Goal: Task Accomplishment & Management: Complete application form

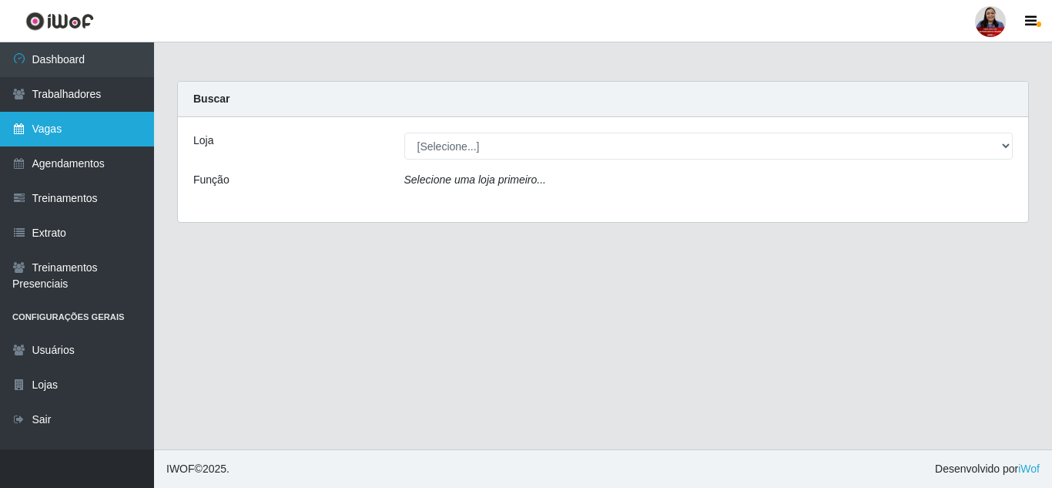
click at [89, 129] on link "Vagas" at bounding box center [77, 129] width 154 height 35
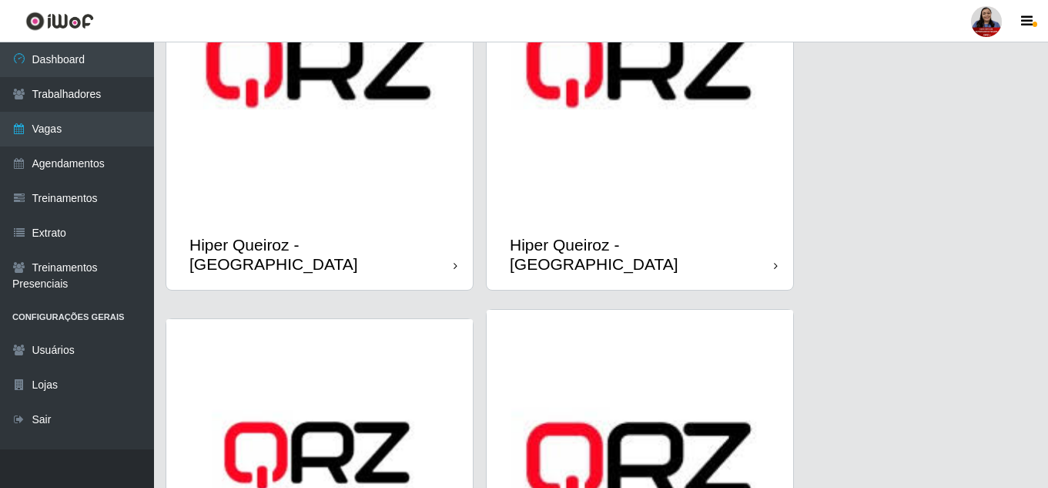
scroll to position [539, 0]
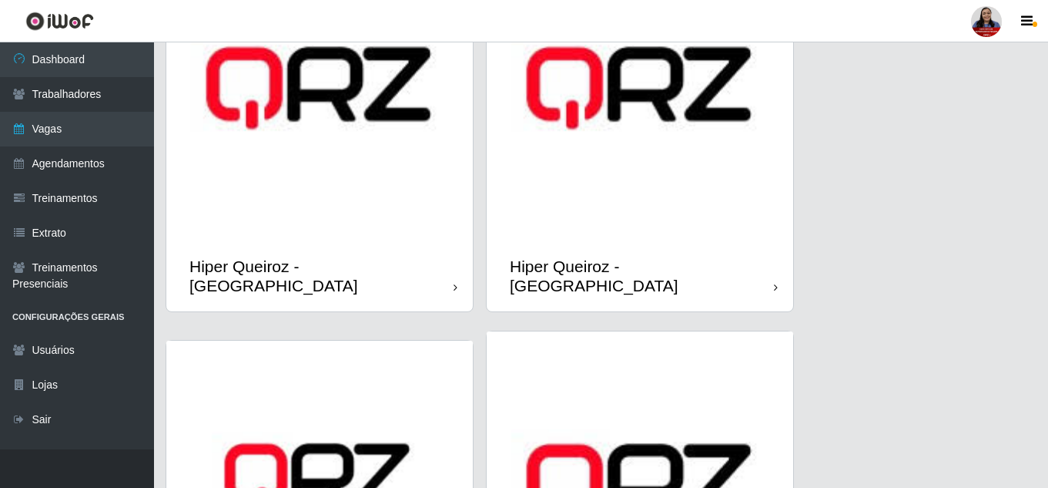
click at [693, 231] on img at bounding box center [640, 88] width 307 height 307
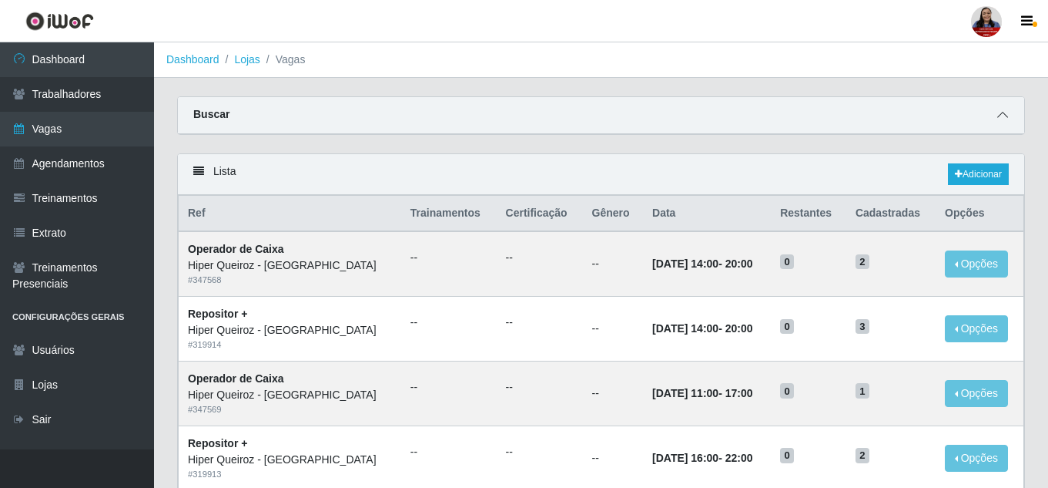
click at [1004, 118] on icon at bounding box center [1003, 114] width 11 height 11
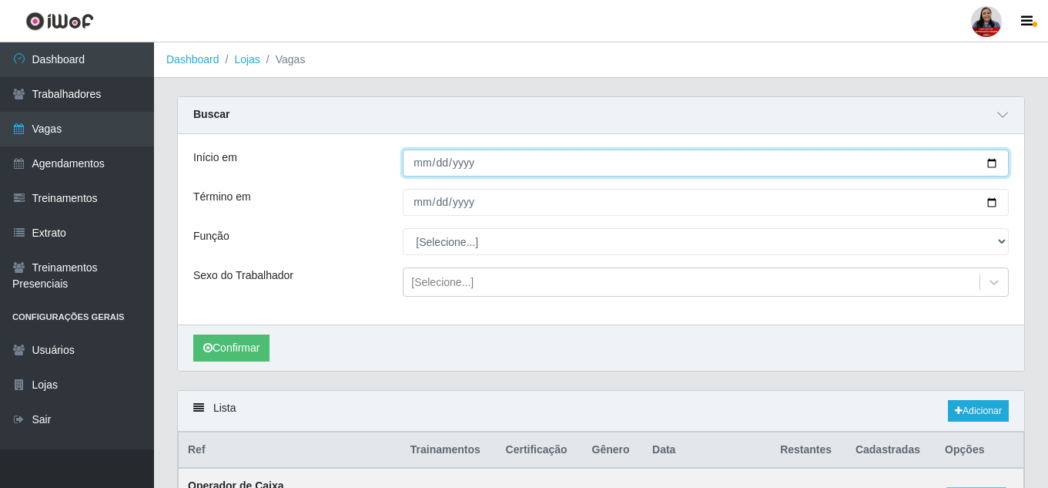
click at [993, 167] on input "Início em" at bounding box center [706, 162] width 606 height 27
type input "[DATE]"
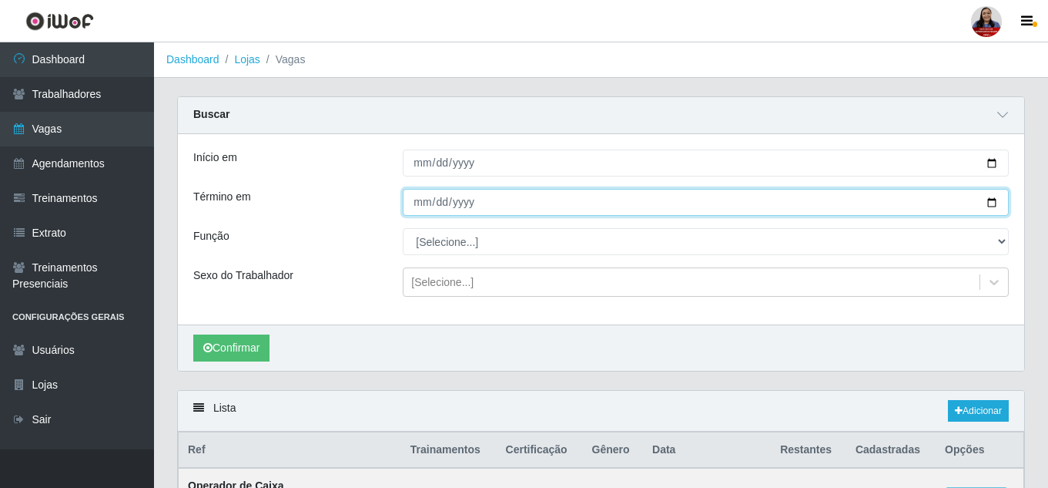
click at [988, 203] on input "Término em" at bounding box center [706, 202] width 606 height 27
type input "[DATE]"
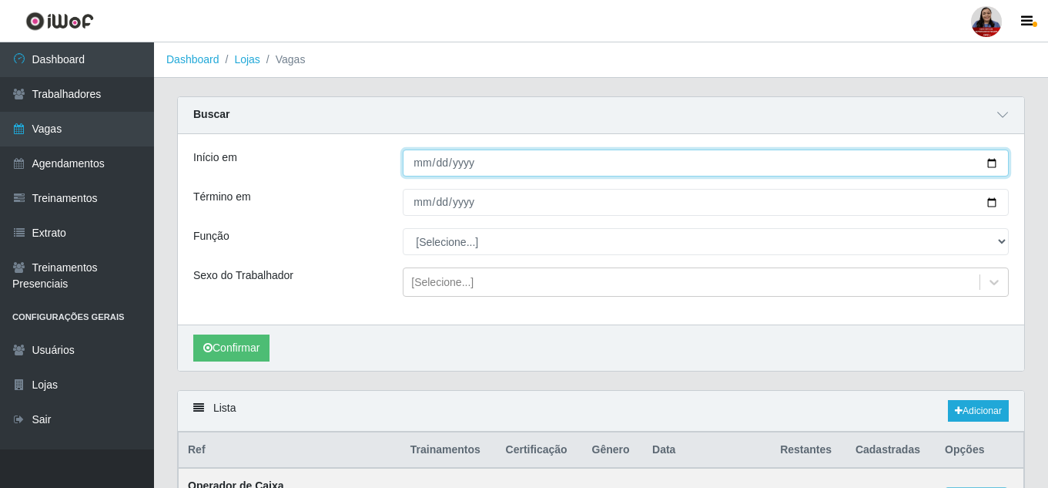
click at [992, 164] on input "[DATE]" at bounding box center [706, 162] width 606 height 27
type input "[DATE]"
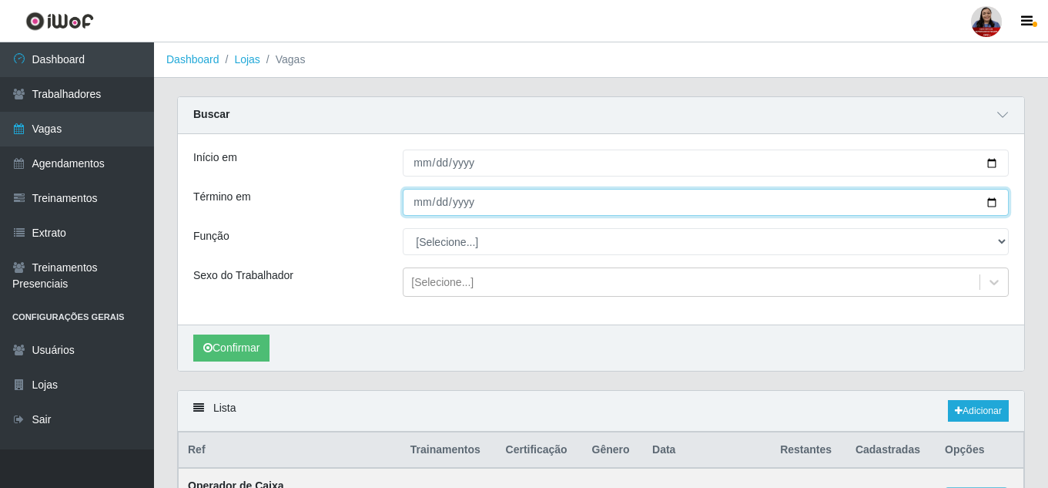
click at [990, 204] on input "[DATE]" at bounding box center [706, 202] width 606 height 27
type input "[DATE]"
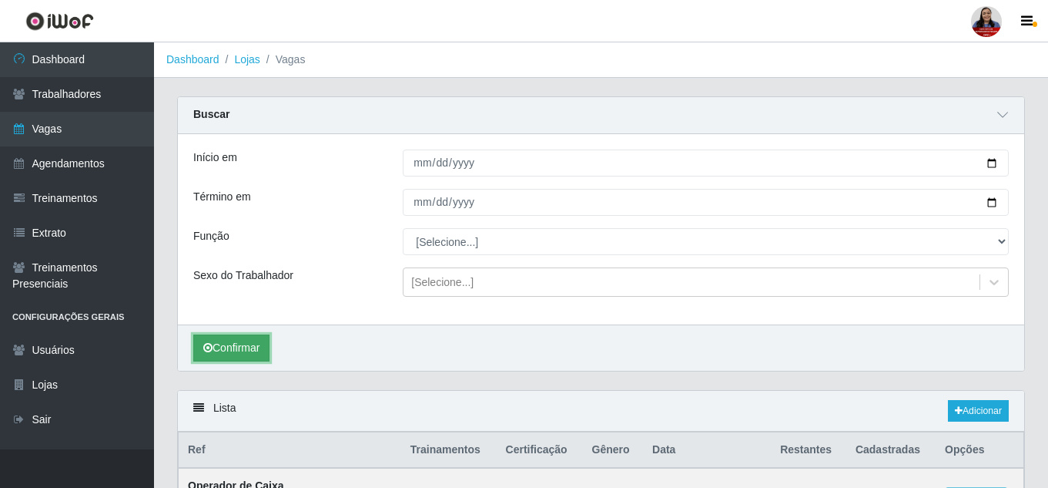
click at [259, 339] on button "Confirmar" at bounding box center [231, 347] width 76 height 27
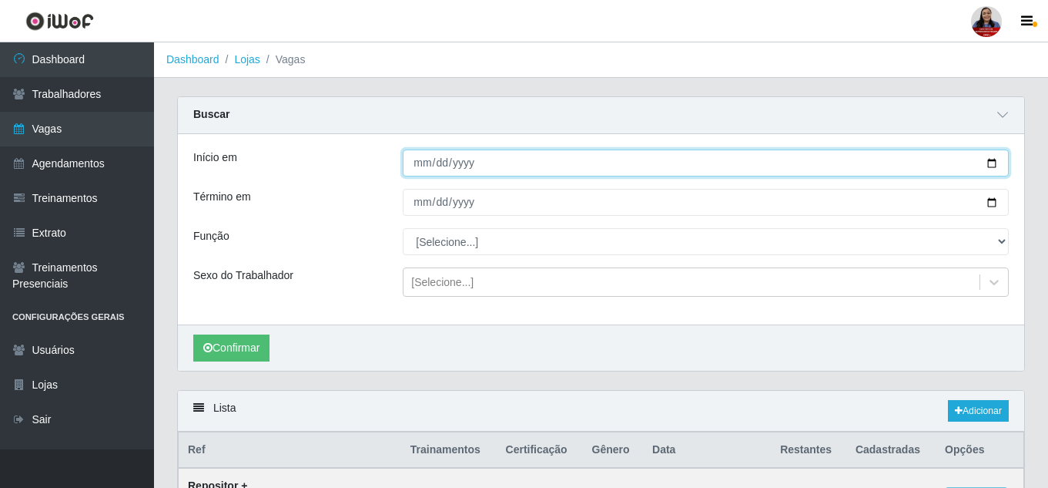
click at [996, 168] on input "[DATE]" at bounding box center [706, 162] width 606 height 27
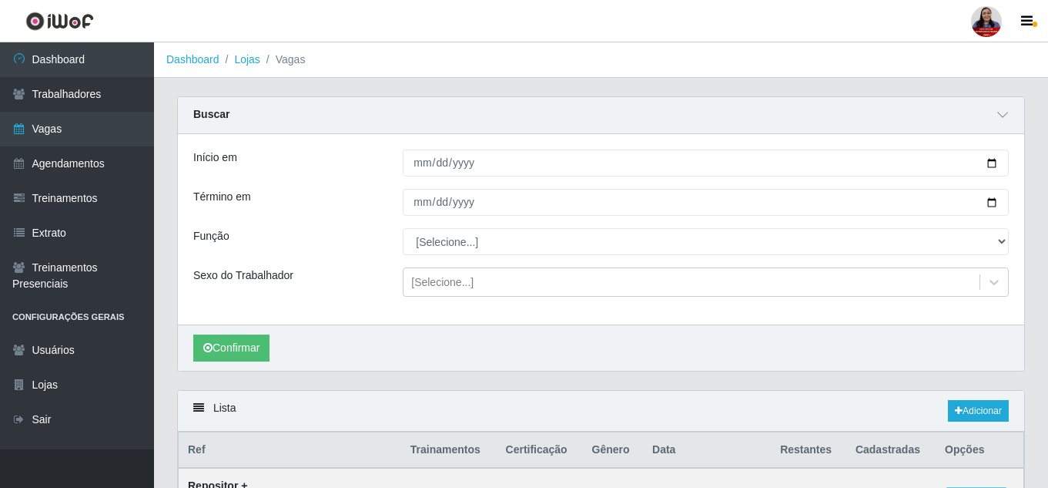
click at [366, 210] on div "Término em" at bounding box center [287, 202] width 210 height 27
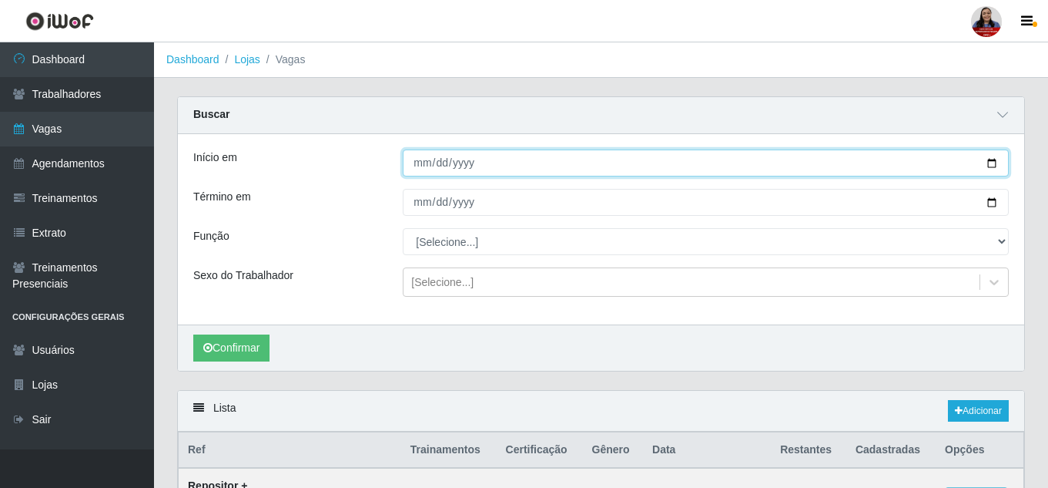
click at [991, 164] on input "[DATE]" at bounding box center [706, 162] width 606 height 27
type input "[DATE]"
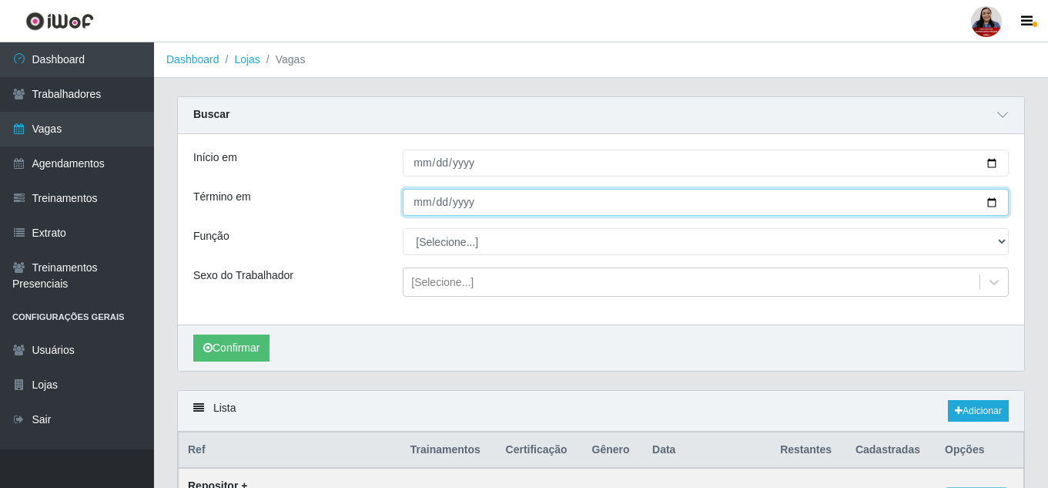
click at [993, 200] on input "[DATE]" at bounding box center [706, 202] width 606 height 27
type input "[DATE]"
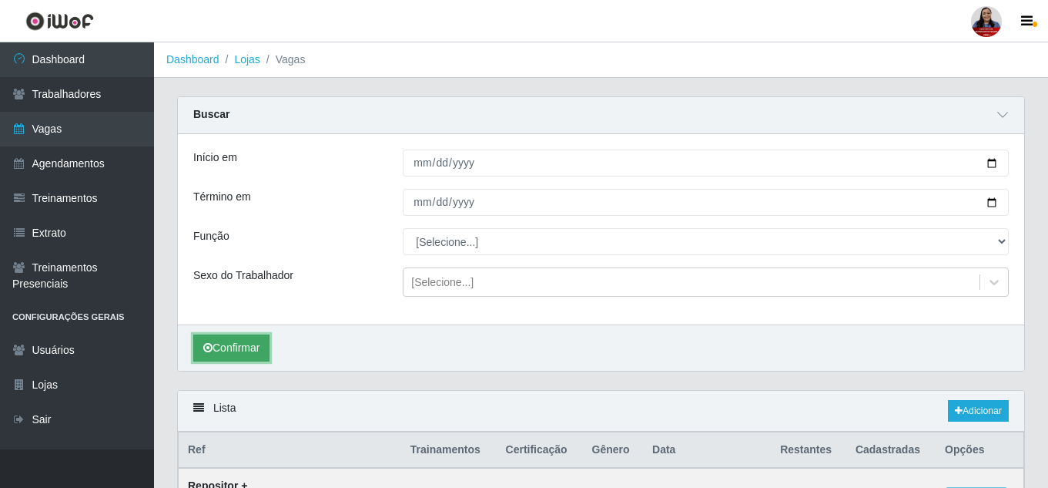
click at [257, 352] on button "Confirmar" at bounding box center [231, 347] width 76 height 27
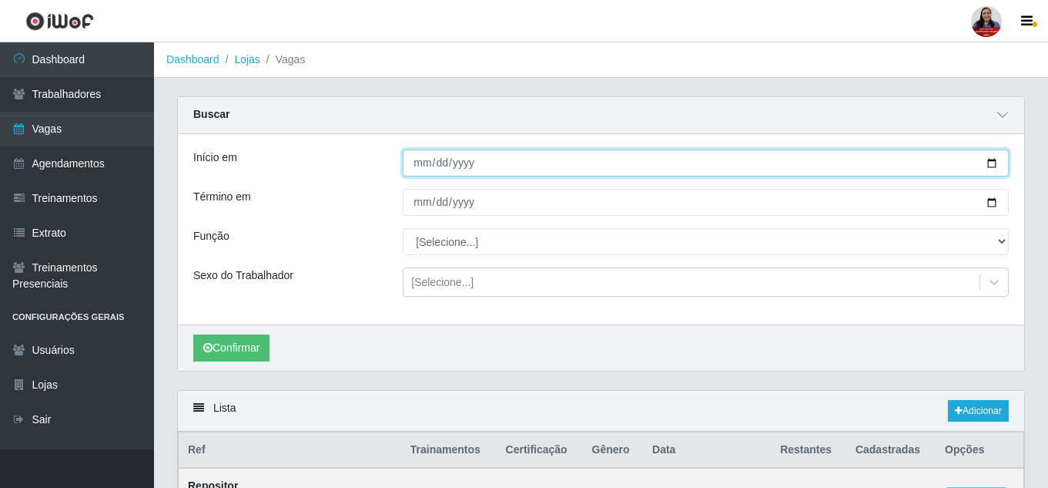
click at [993, 169] on input "[DATE]" at bounding box center [706, 162] width 606 height 27
type input "[DATE]"
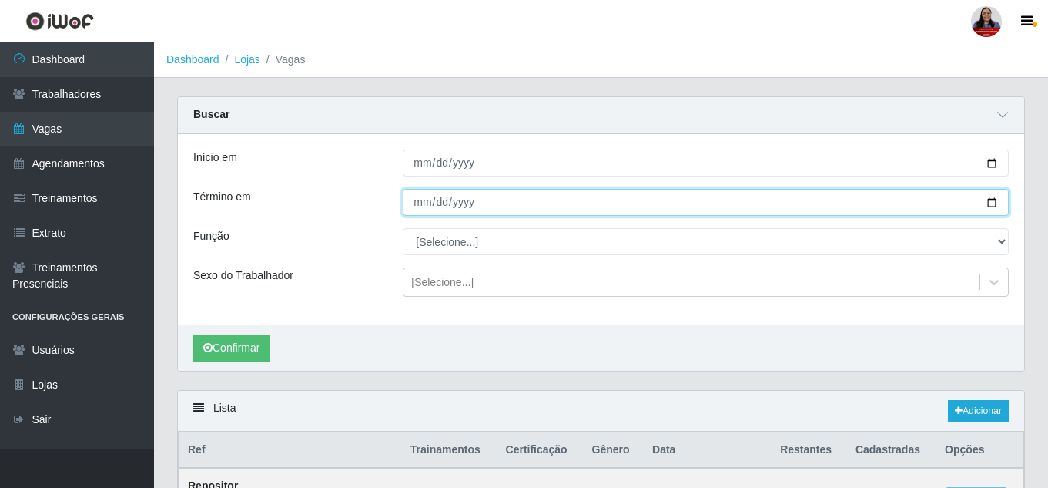
click at [994, 204] on input "[DATE]" at bounding box center [706, 202] width 606 height 27
type input "[DATE]"
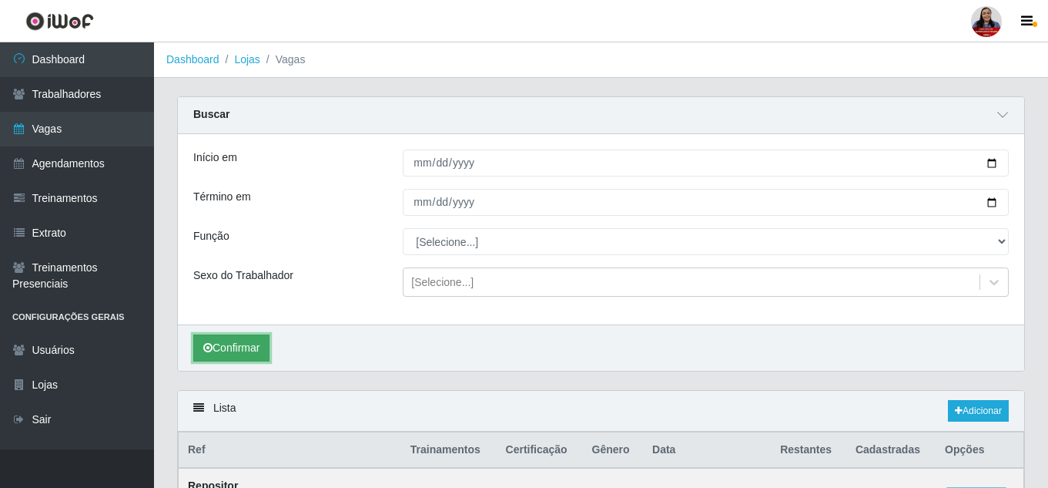
click at [266, 345] on button "Confirmar" at bounding box center [231, 347] width 76 height 27
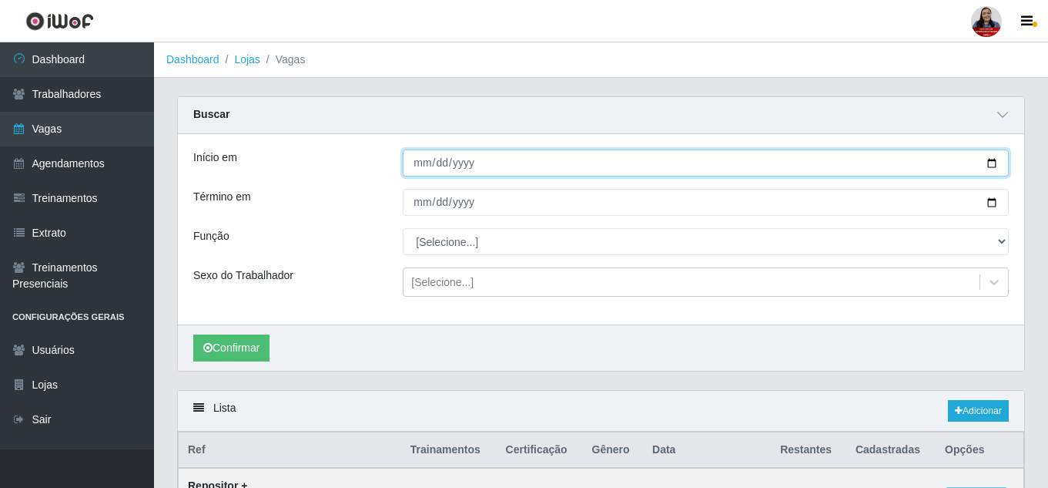
click at [995, 165] on input "[DATE]" at bounding box center [706, 162] width 606 height 27
type input "[DATE]"
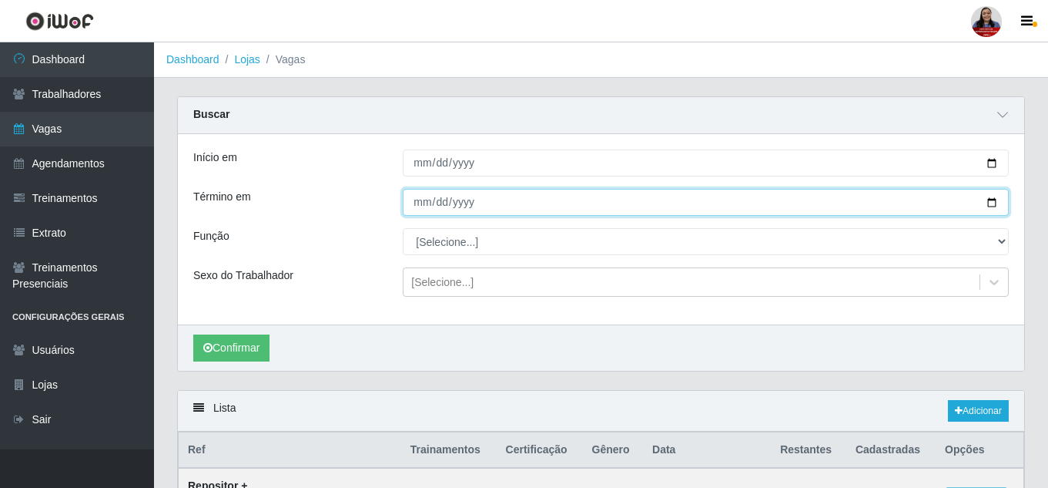
click at [992, 206] on input "[DATE]" at bounding box center [706, 202] width 606 height 27
type input "[DATE]"
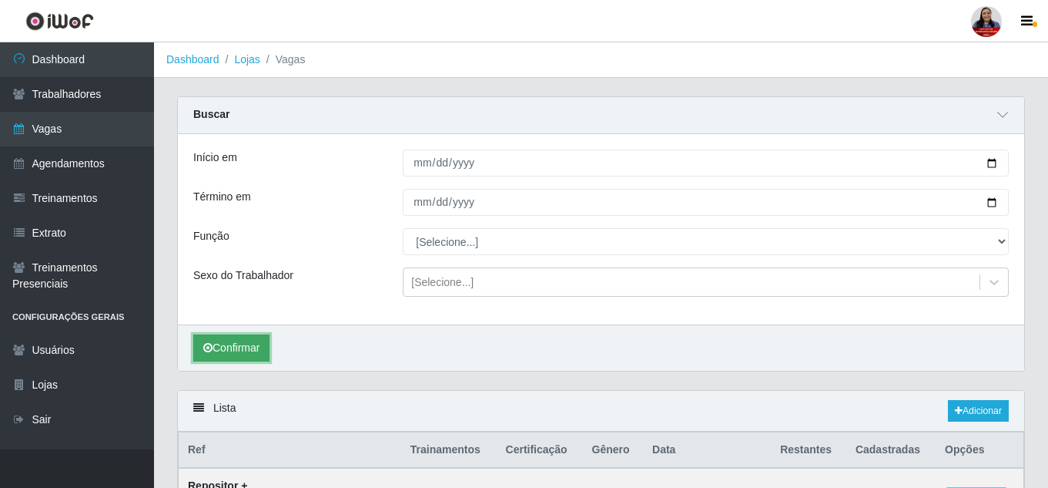
click at [259, 347] on button "Confirmar" at bounding box center [231, 347] width 76 height 27
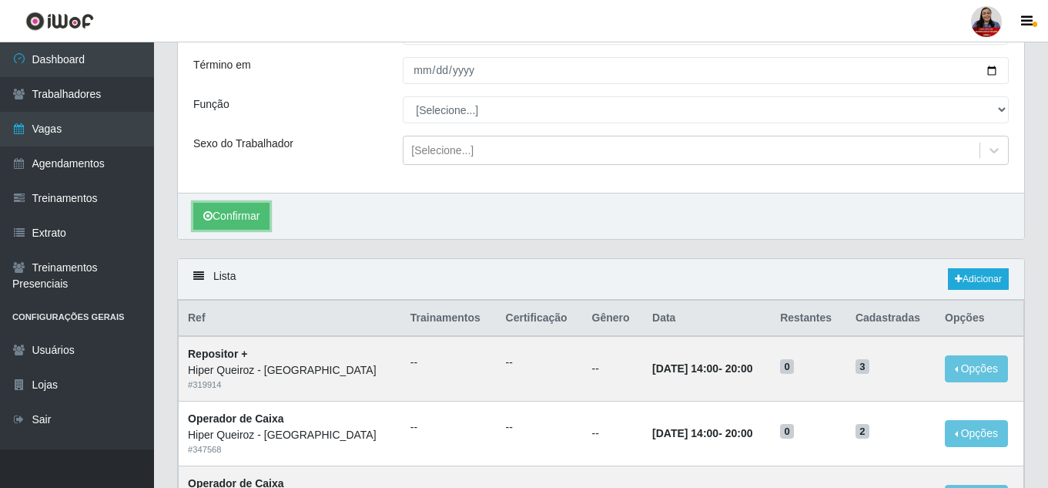
scroll to position [126, 0]
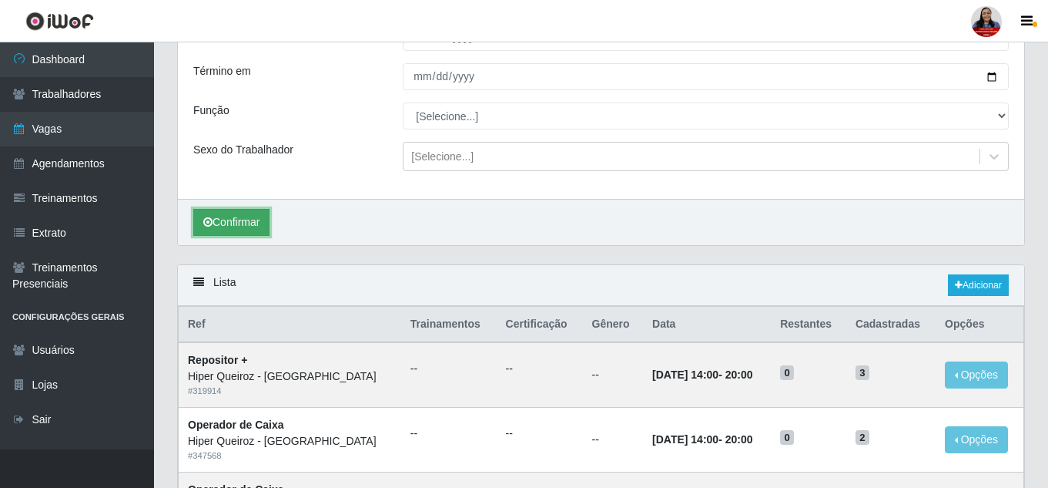
click at [239, 225] on button "Confirmar" at bounding box center [231, 222] width 76 height 27
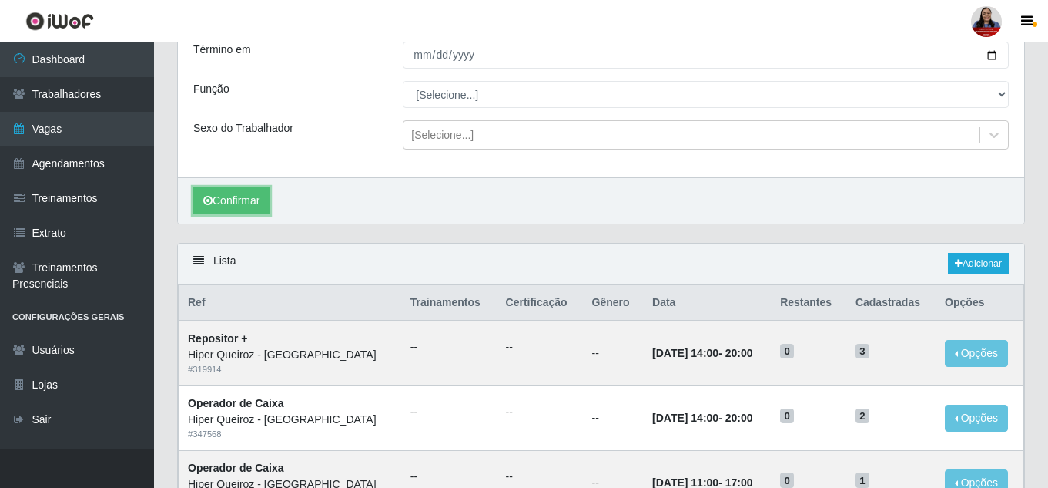
scroll to position [0, 0]
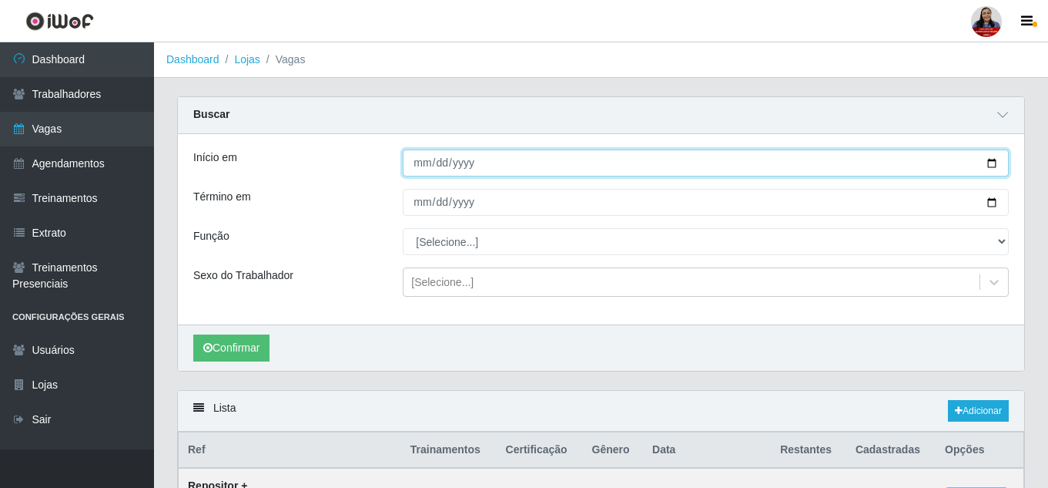
click at [994, 167] on input "[DATE]" at bounding box center [706, 162] width 606 height 27
click at [990, 168] on input "[DATE]" at bounding box center [706, 162] width 606 height 27
type input "[DATE]"
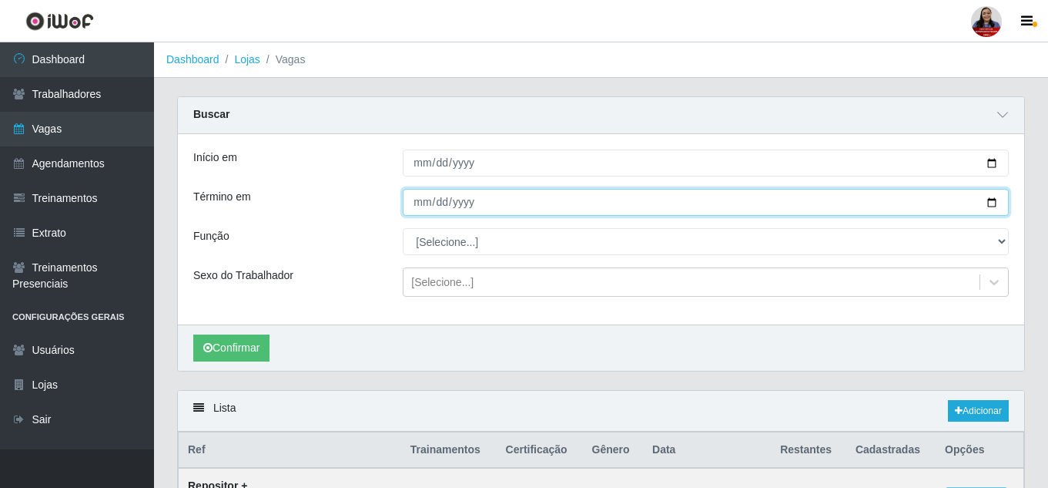
click at [991, 205] on input "[DATE]" at bounding box center [706, 202] width 606 height 27
type input "[DATE]"
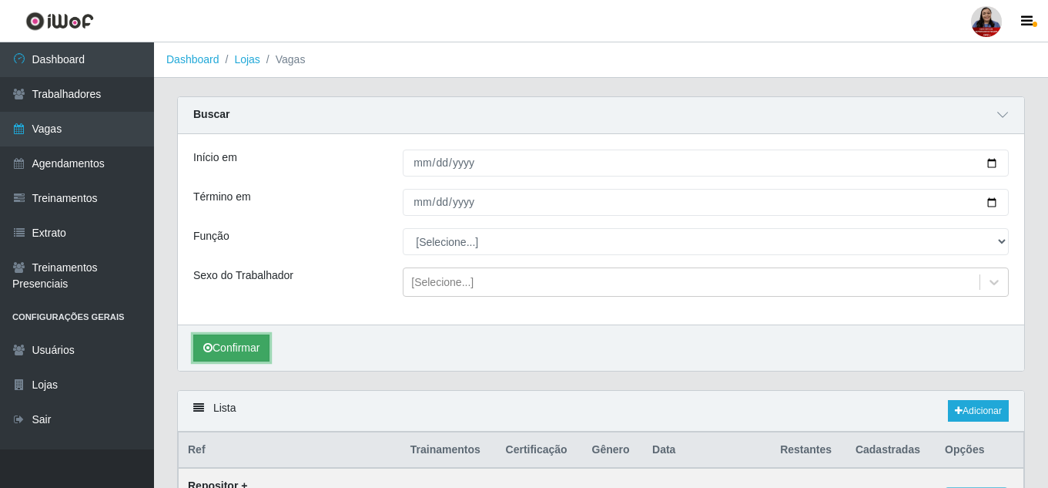
click at [243, 353] on button "Confirmar" at bounding box center [231, 347] width 76 height 27
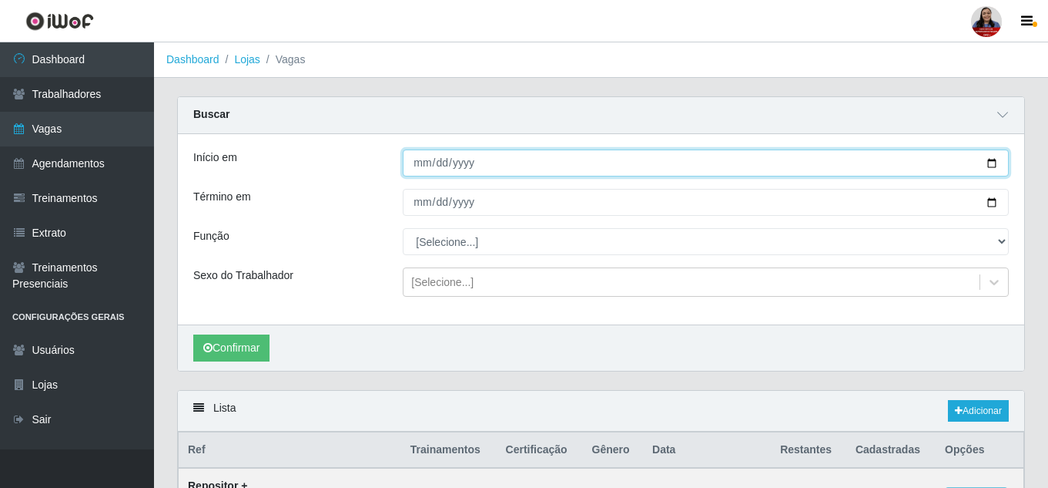
click at [986, 165] on input "[DATE]" at bounding box center [706, 162] width 606 height 27
type input "[DATE]"
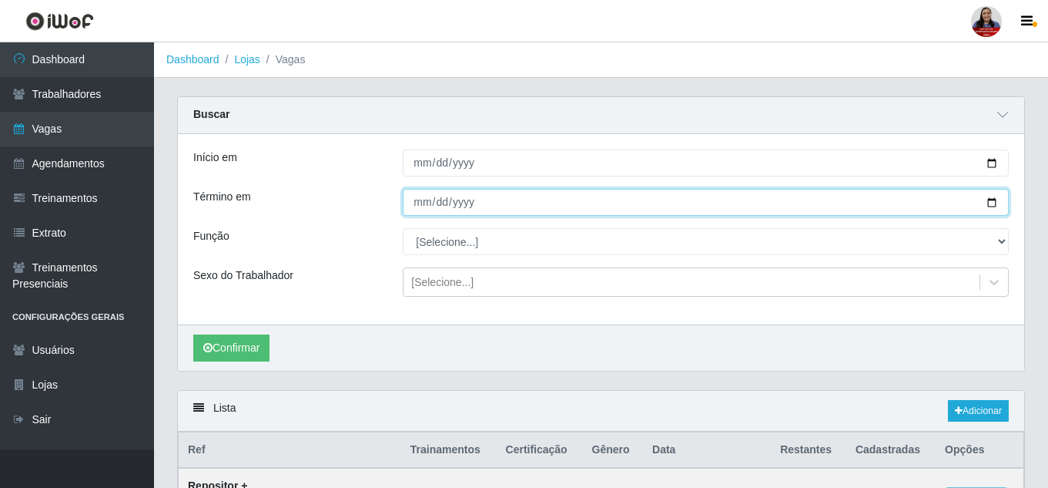
click at [994, 203] on input "[DATE]" at bounding box center [706, 202] width 606 height 27
type input "[DATE]"
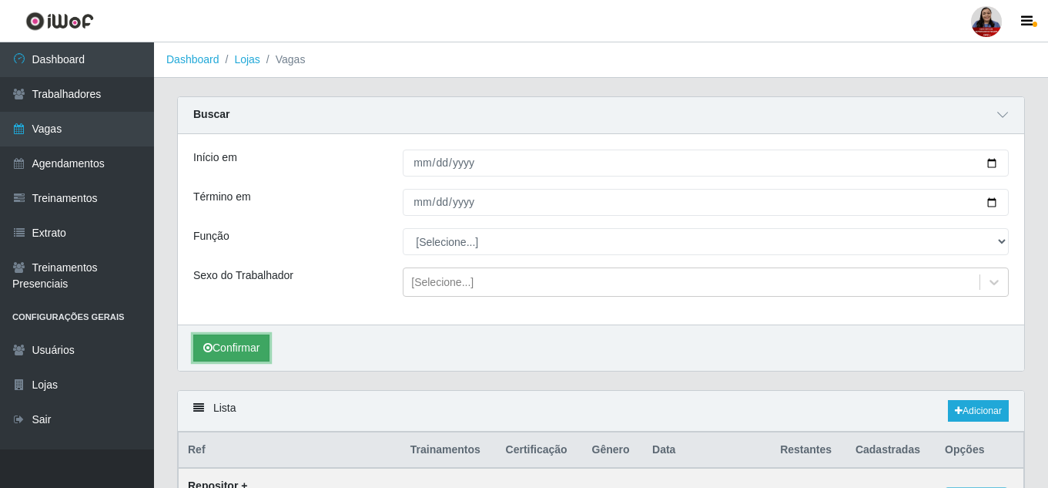
click at [253, 345] on button "Confirmar" at bounding box center [231, 347] width 76 height 27
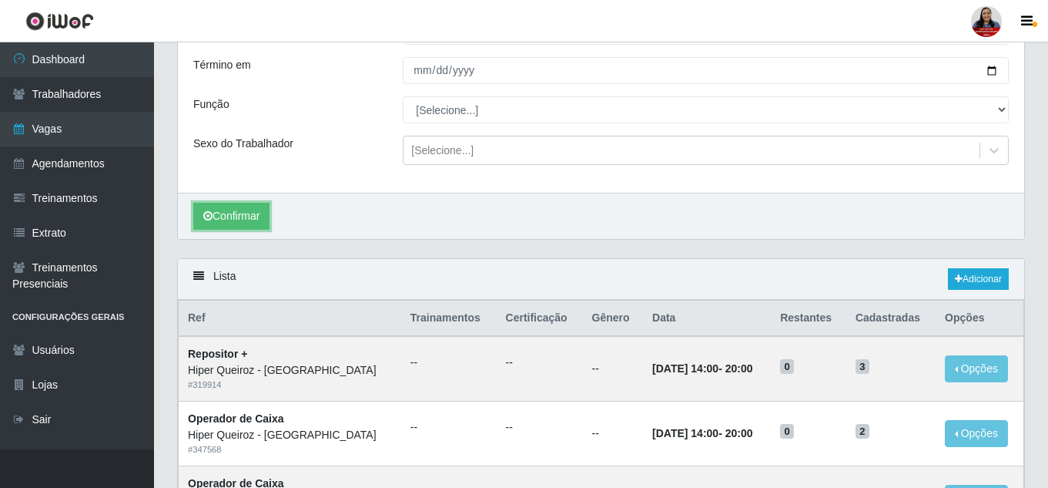
scroll to position [152, 0]
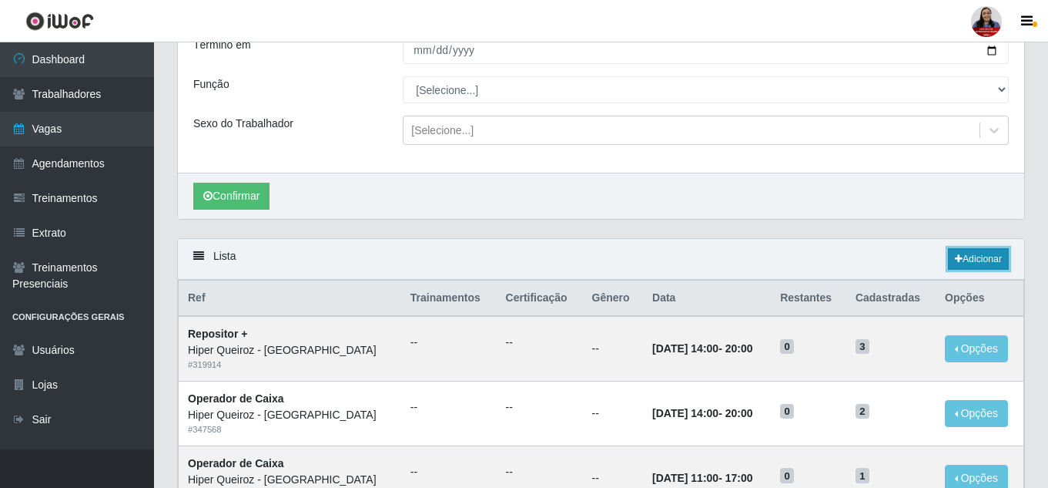
click at [957, 258] on icon at bounding box center [959, 258] width 8 height 9
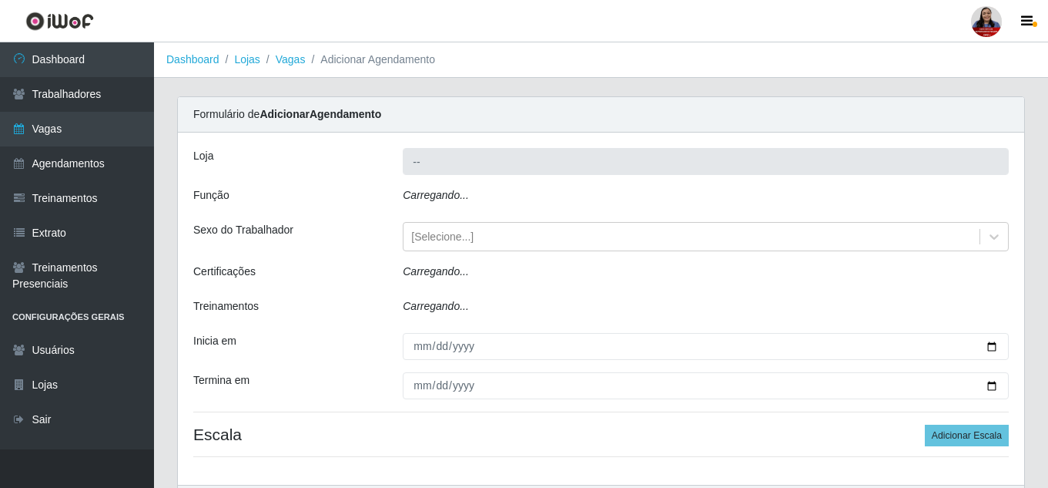
type input "Hiper Queiroz - [GEOGRAPHIC_DATA]"
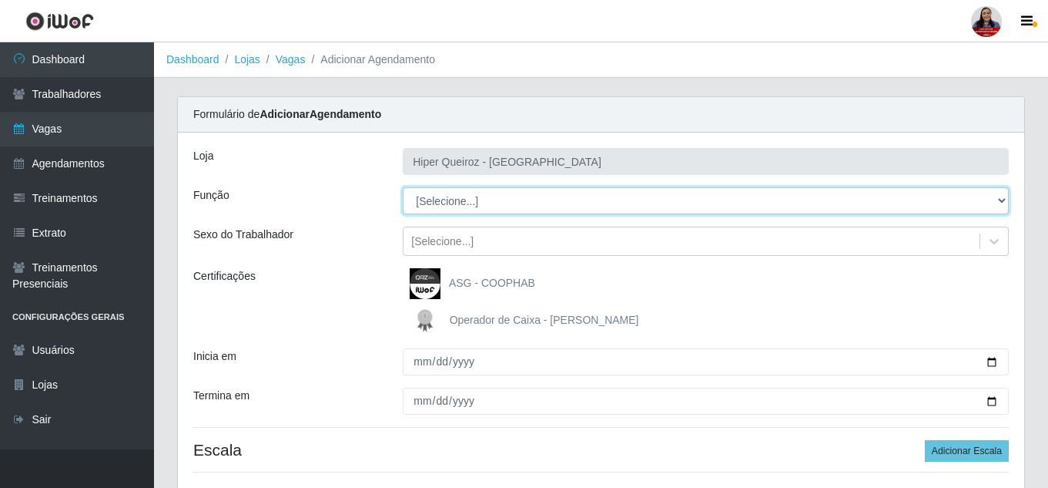
click at [512, 201] on select "[Selecione...] ASG ASG + ASG ++ Embalador Embalador + Embalador ++ Operador de …" at bounding box center [706, 200] width 606 height 27
select select "79"
click at [403, 187] on select "[Selecione...] ASG ASG + ASG ++ Embalador Embalador + Embalador ++ Operador de …" at bounding box center [706, 200] width 606 height 27
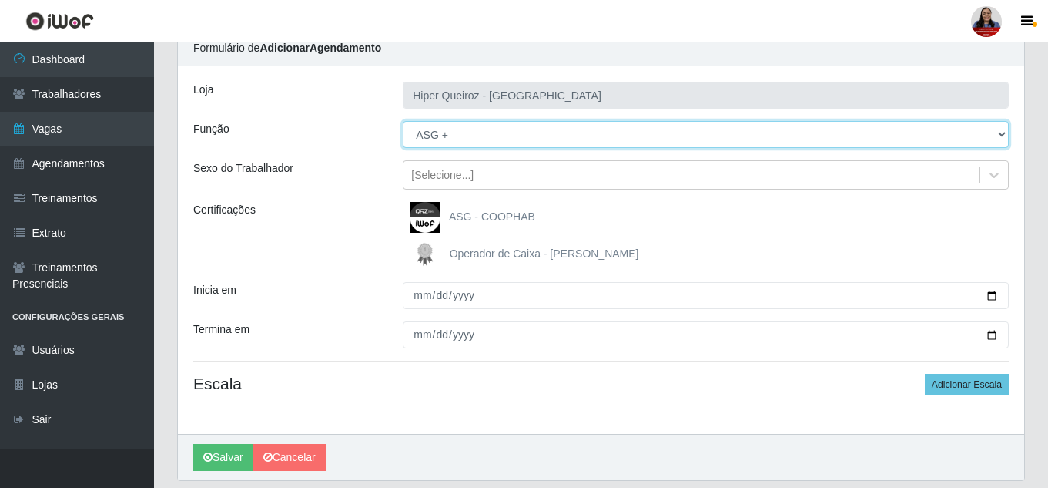
scroll to position [39, 0]
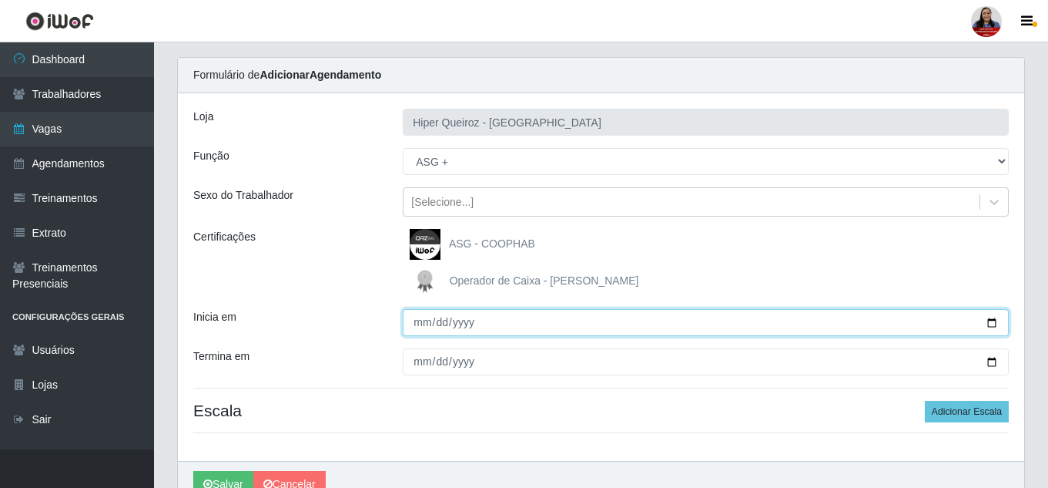
click at [992, 323] on input "Inicia em" at bounding box center [706, 322] width 606 height 27
type input "[DATE]"
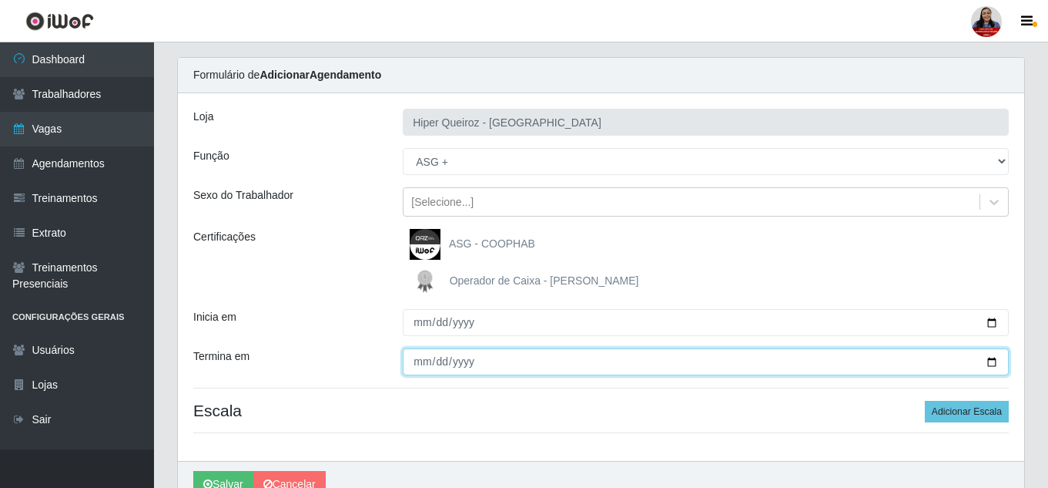
click at [992, 363] on input "Termina em" at bounding box center [706, 361] width 606 height 27
type input "[DATE]"
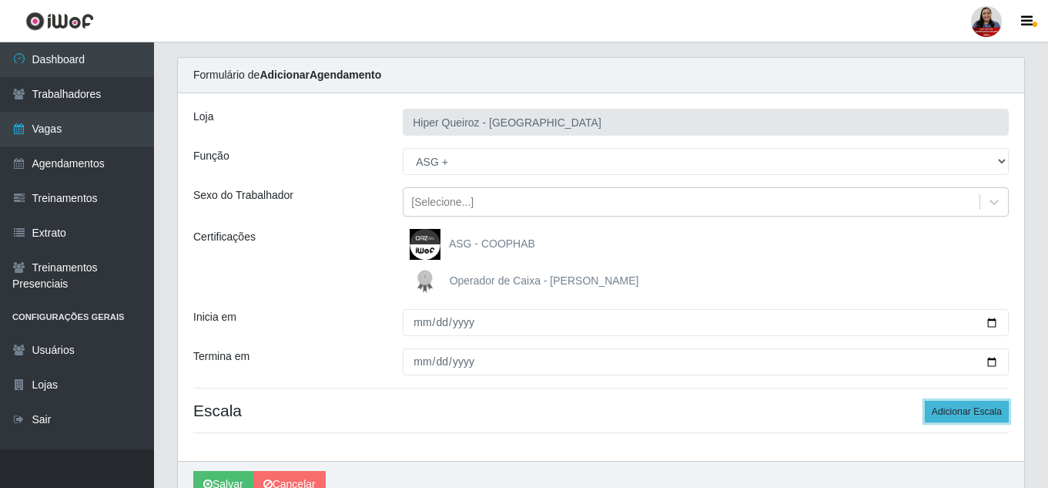
click at [987, 413] on button "Adicionar Escala" at bounding box center [967, 412] width 84 height 22
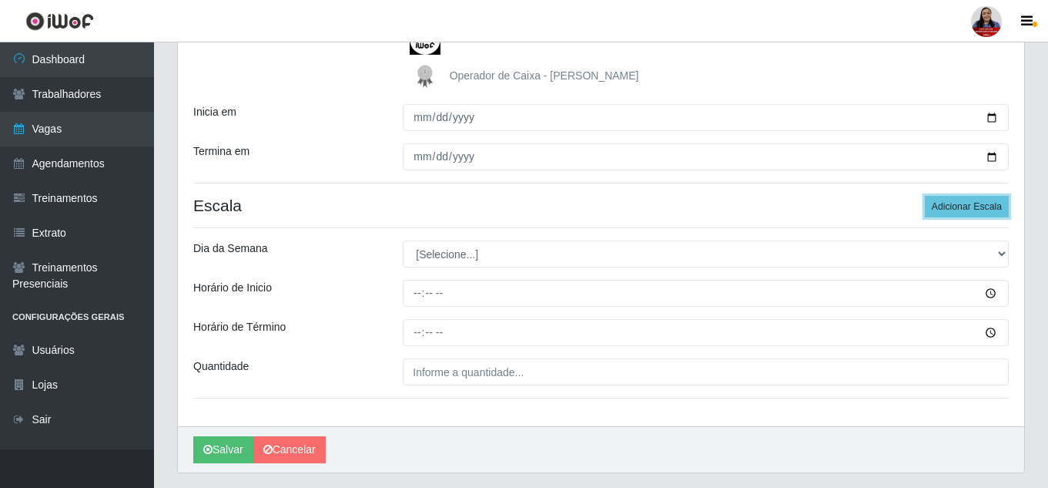
scroll to position [270, 0]
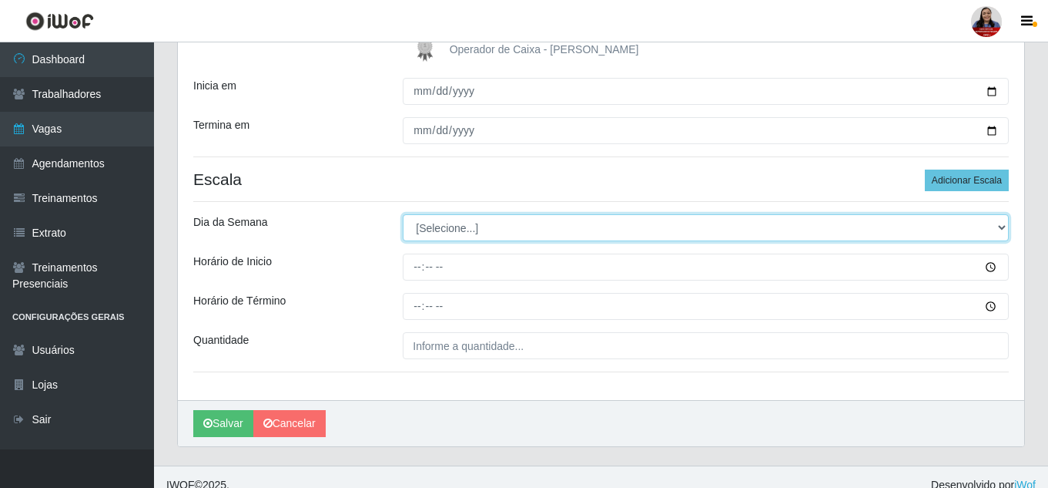
click at [511, 234] on select "[Selecione...] Segunda Terça Quarta Quinta Sexta Sábado Domingo" at bounding box center [706, 227] width 606 height 27
select select "0"
click at [403, 214] on select "[Selecione...] Segunda Terça Quarta Quinta Sexta Sábado Domingo" at bounding box center [706, 227] width 606 height 27
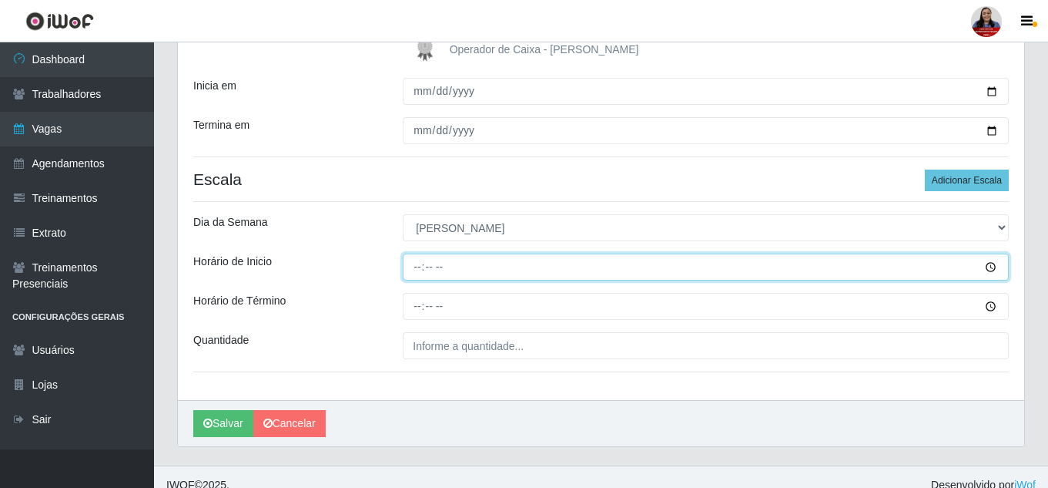
click at [419, 270] on input "Horário de Inicio" at bounding box center [706, 266] width 606 height 27
click at [420, 268] on input "Horário de Inicio" at bounding box center [706, 266] width 606 height 27
type input "10:00"
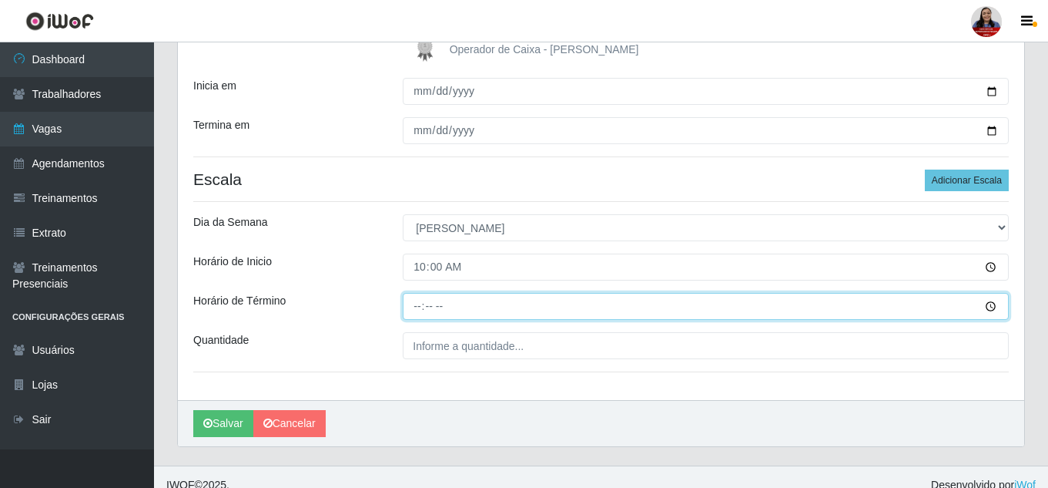
type input "16:00"
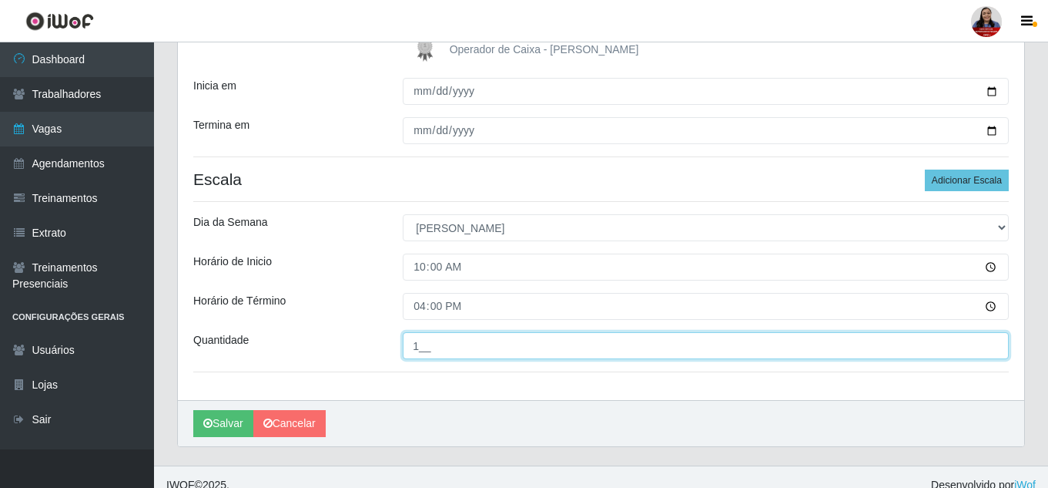
type input "1__"
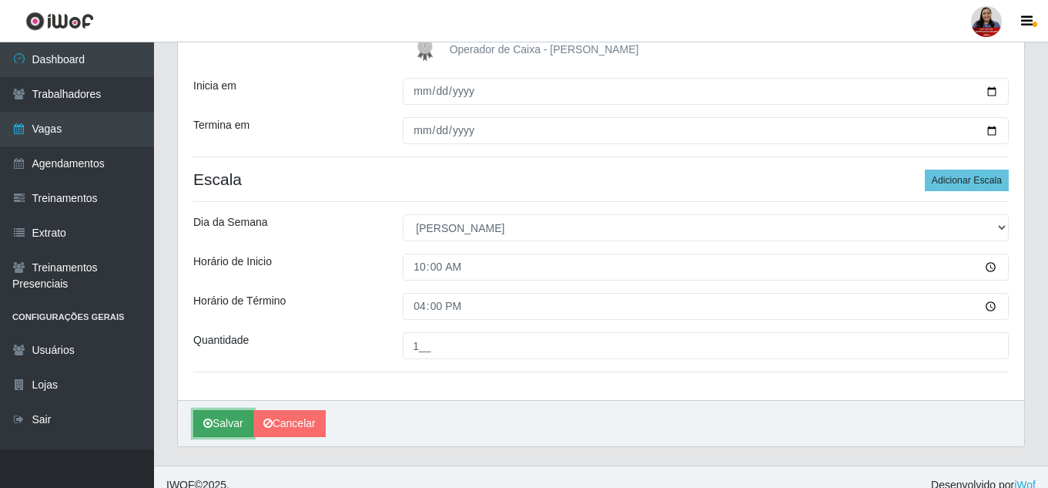
click at [228, 415] on button "Salvar" at bounding box center [223, 423] width 60 height 27
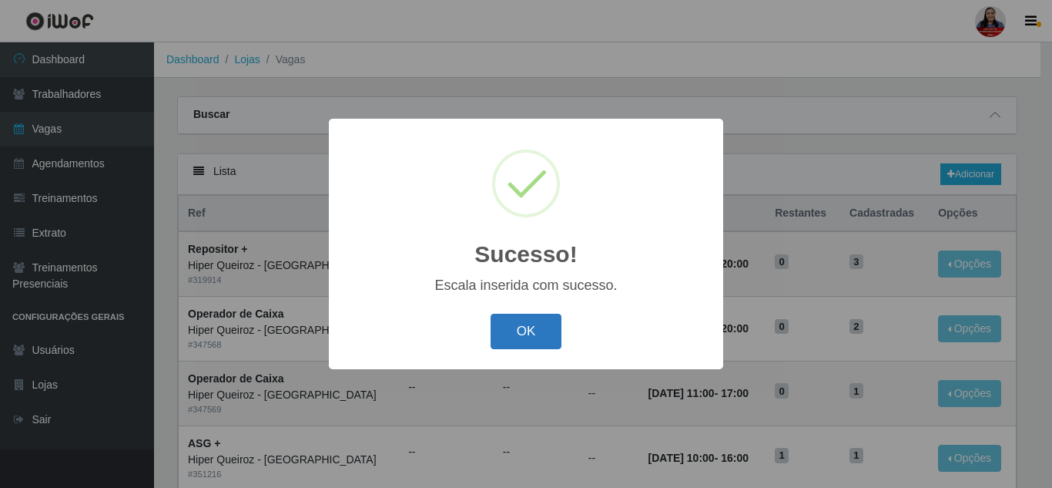
click at [533, 327] on button "OK" at bounding box center [527, 332] width 72 height 36
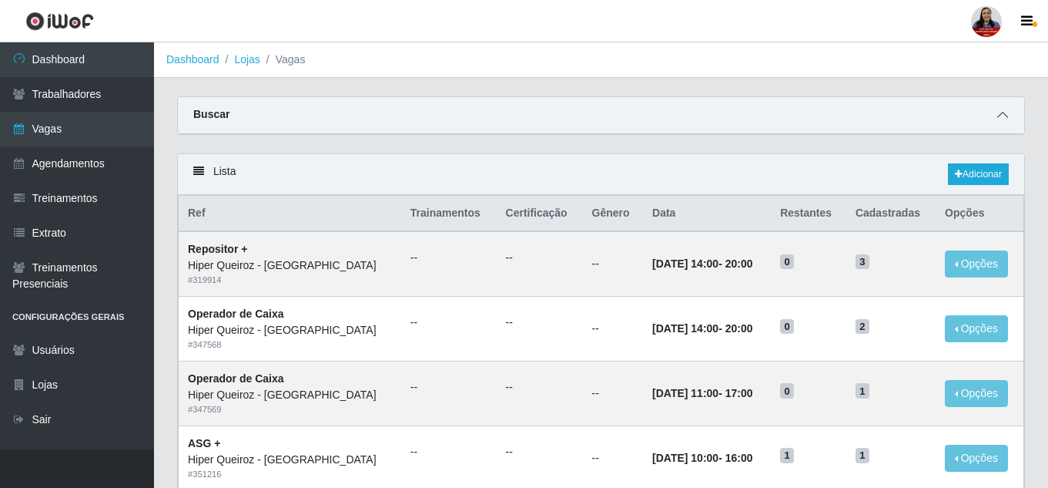
click at [1005, 109] on span at bounding box center [1003, 115] width 18 height 18
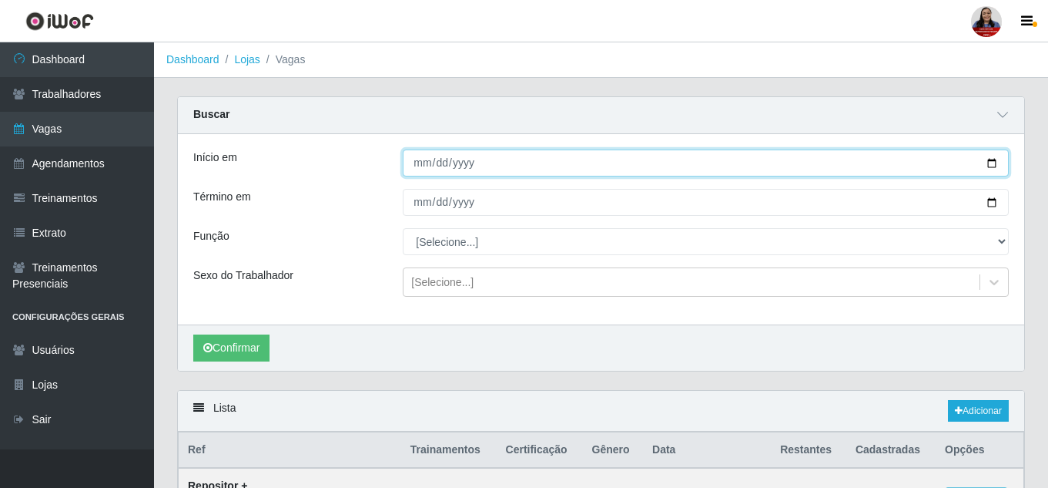
click at [994, 163] on input "[DATE]" at bounding box center [706, 162] width 606 height 27
type input "[DATE]"
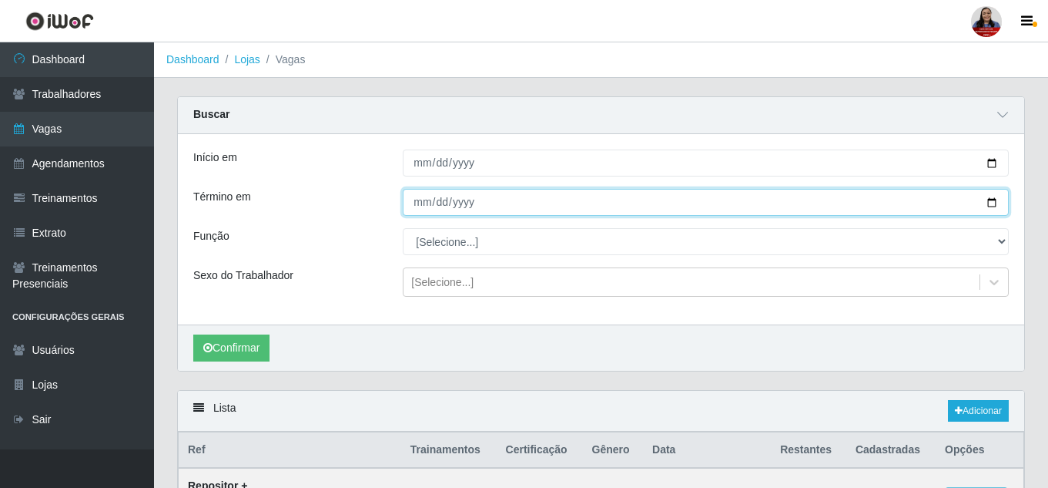
click at [987, 201] on input "[DATE]" at bounding box center [706, 202] width 606 height 27
type input "[DATE]"
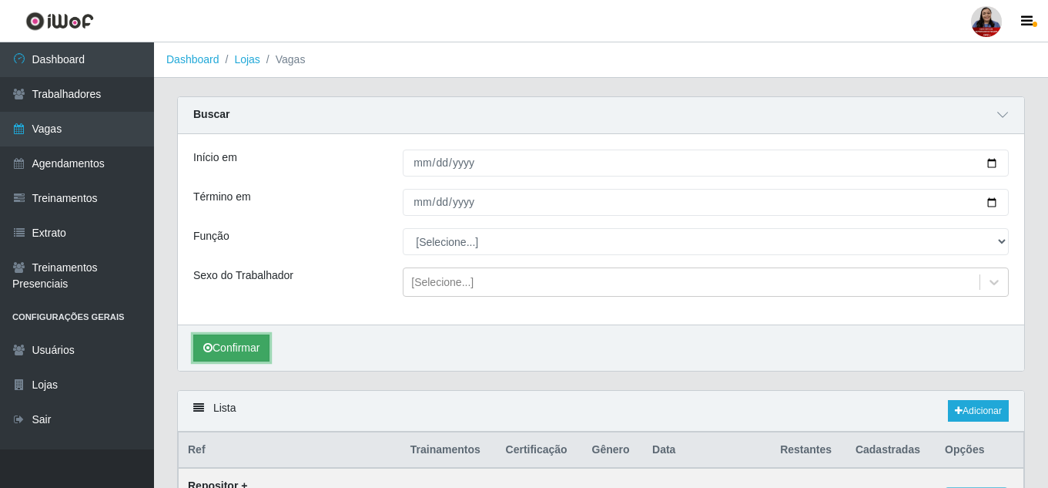
click at [252, 349] on button "Confirmar" at bounding box center [231, 347] width 76 height 27
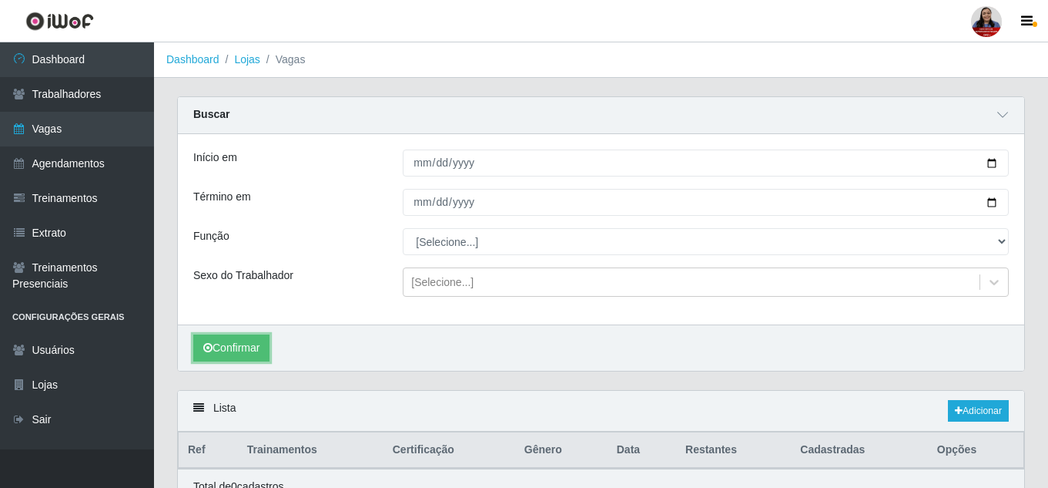
scroll to position [75, 0]
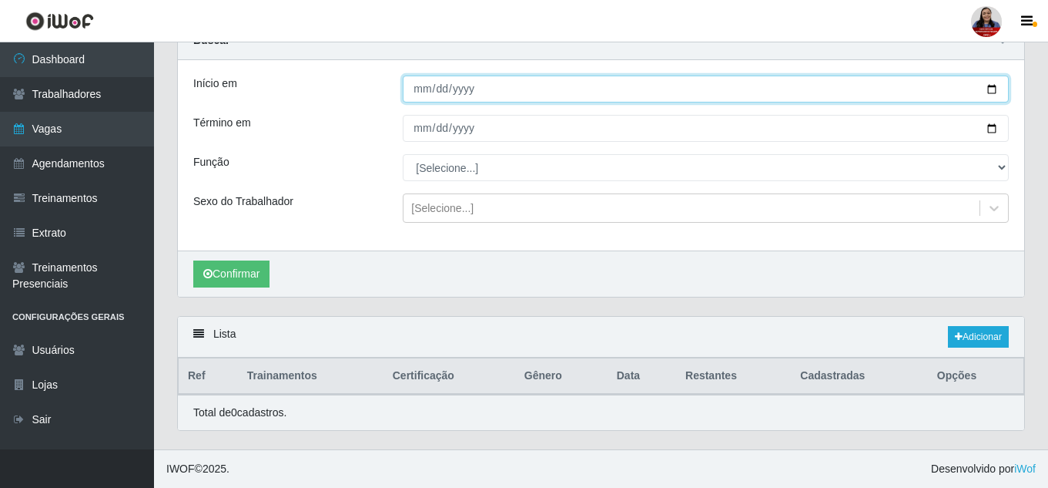
click at [991, 92] on input "[DATE]" at bounding box center [706, 88] width 606 height 27
type input "[DATE]"
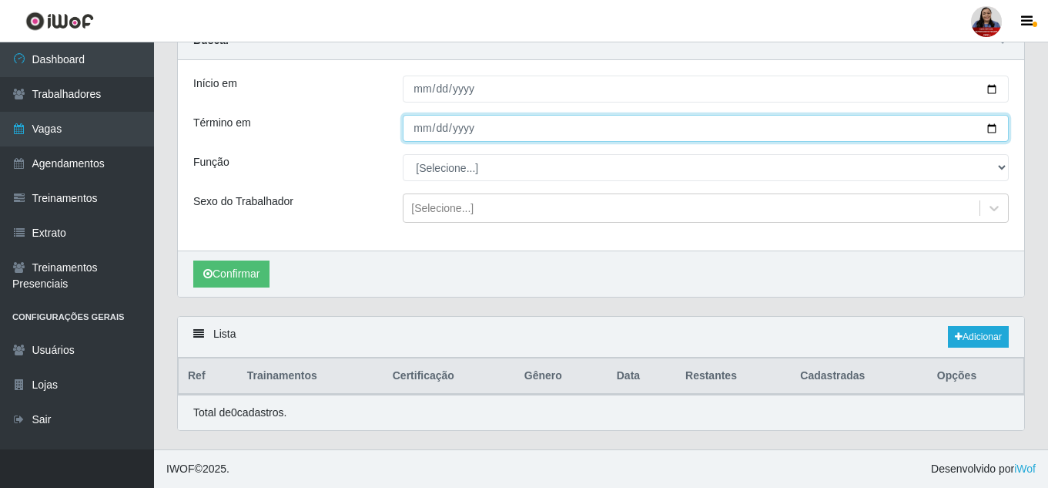
click at [995, 130] on input "[DATE]" at bounding box center [706, 128] width 606 height 27
type input "[DATE]"
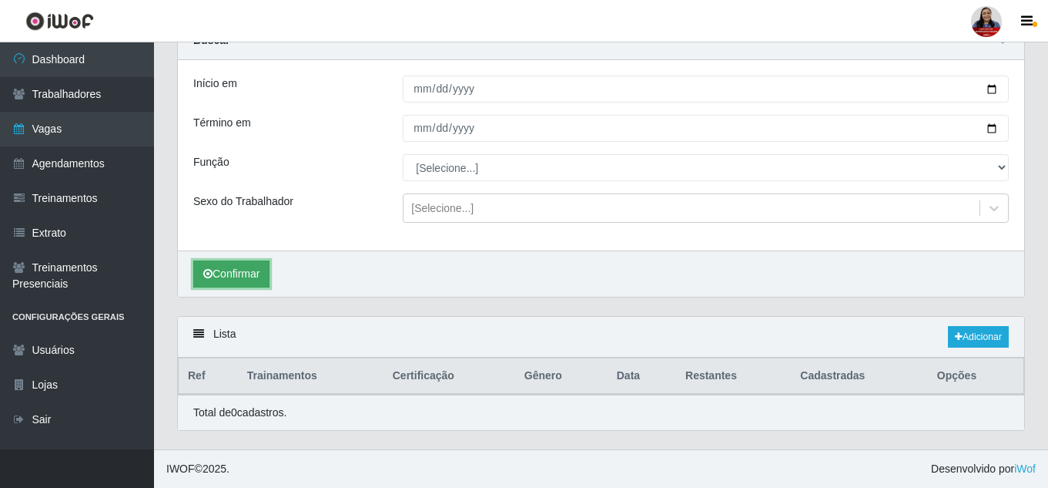
click at [247, 277] on button "Confirmar" at bounding box center [231, 273] width 76 height 27
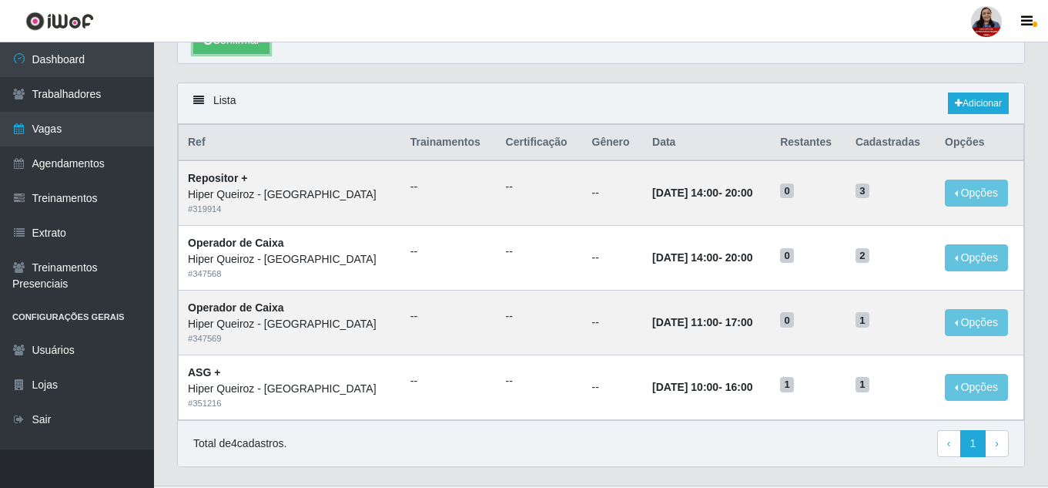
scroll to position [344, 0]
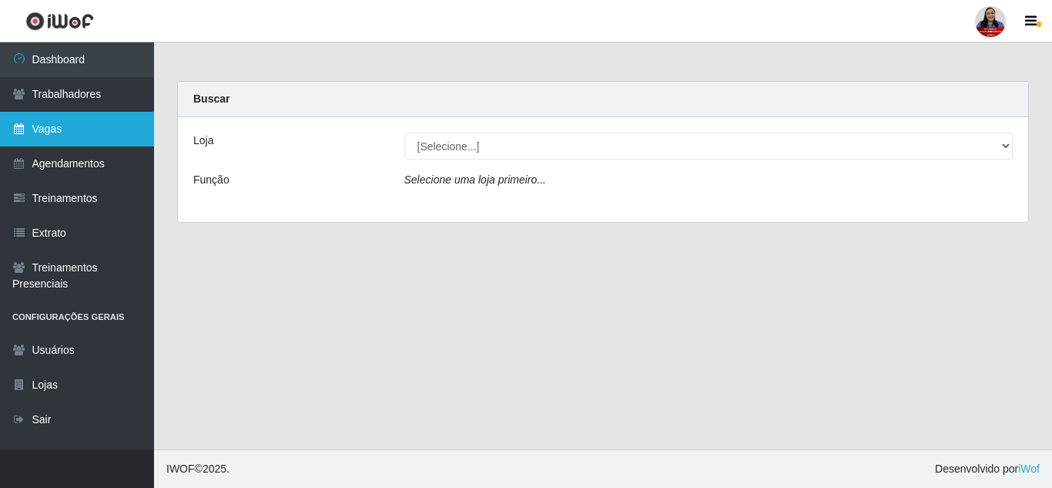
click at [89, 135] on link "Vagas" at bounding box center [77, 129] width 154 height 35
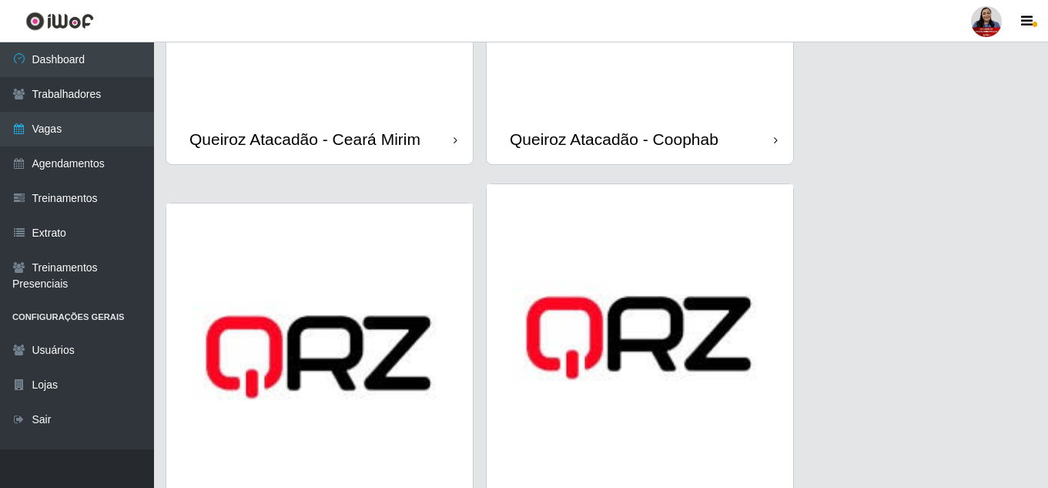
scroll to position [1464, 0]
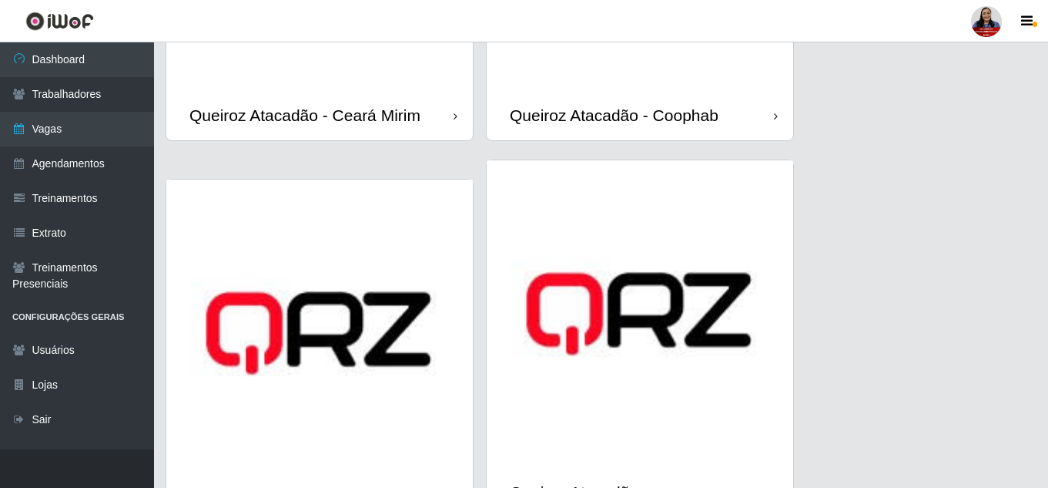
click at [524, 106] on div "Queiroz Atacadão - Coophab" at bounding box center [614, 115] width 209 height 19
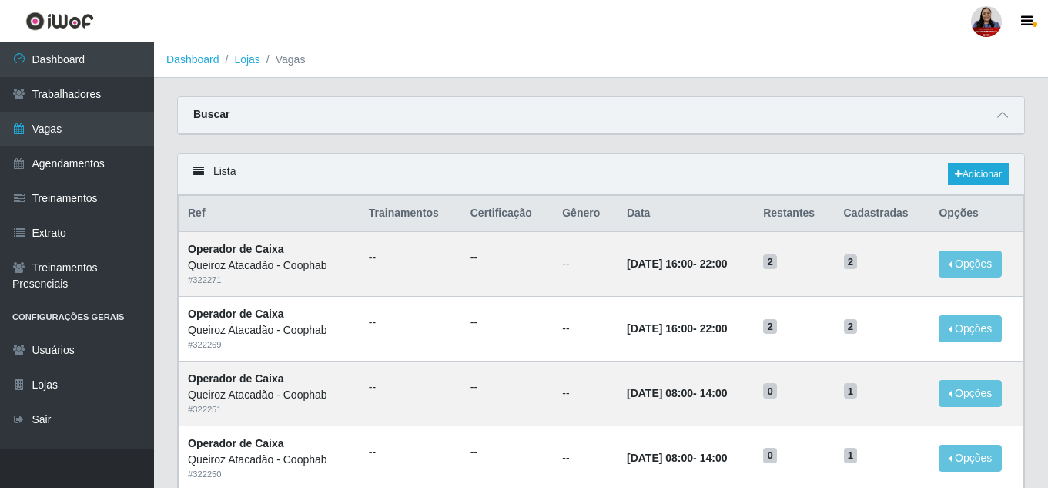
click at [282, 152] on div "Carregando... Buscar Início em Término em Função [Selecione...] ASG ASG + ASG +…" at bounding box center [601, 124] width 871 height 57
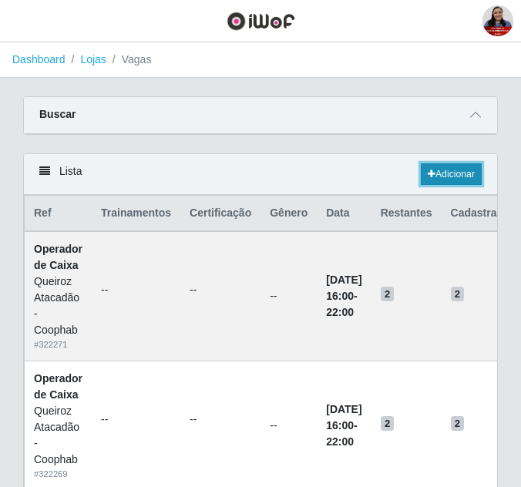
click at [441, 169] on link "Adicionar" at bounding box center [451, 174] width 61 height 22
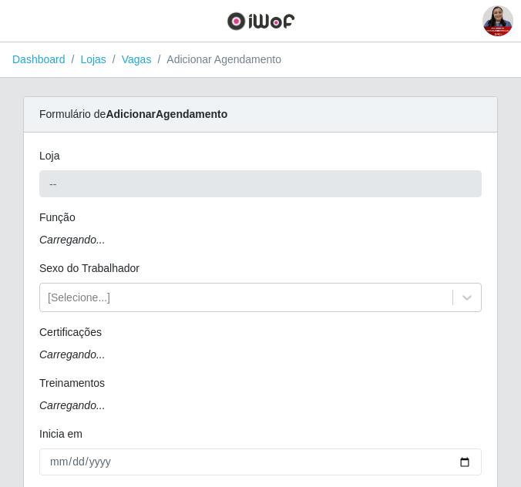
type input "Queiroz Atacadão - Coophab"
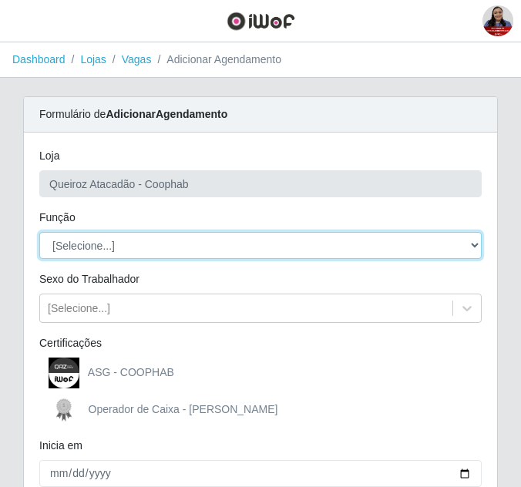
click at [188, 250] on select "[Selecione...] ASG ASG + ASG ++ Embalador Embalador + Embalador ++ Operador de …" at bounding box center [260, 245] width 442 height 27
select select "22"
click at [39, 232] on select "[Selecione...] ASG ASG + ASG ++ Embalador Embalador + Embalador ++ Operador de …" at bounding box center [260, 245] width 442 height 27
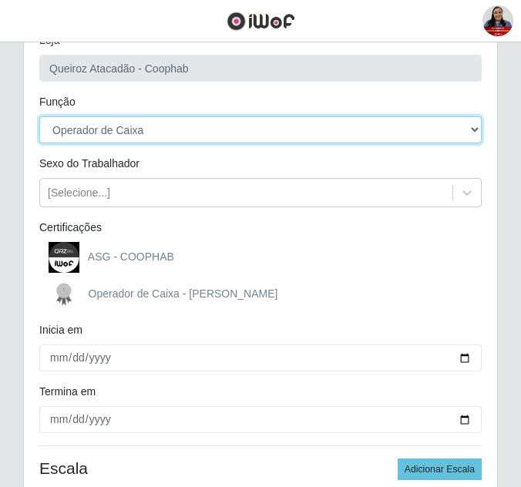
scroll to position [154, 0]
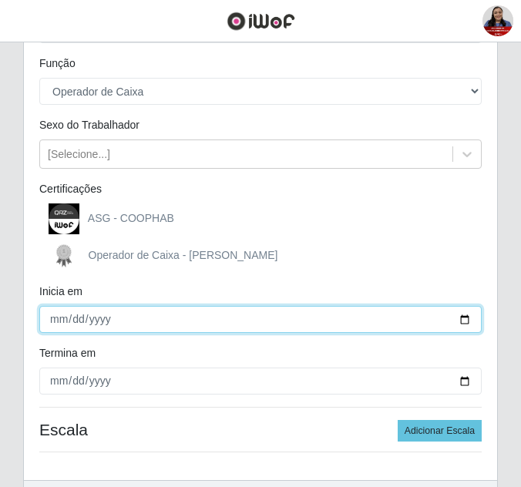
click at [464, 318] on input "Inicia em" at bounding box center [260, 319] width 442 height 27
type input "[DATE]"
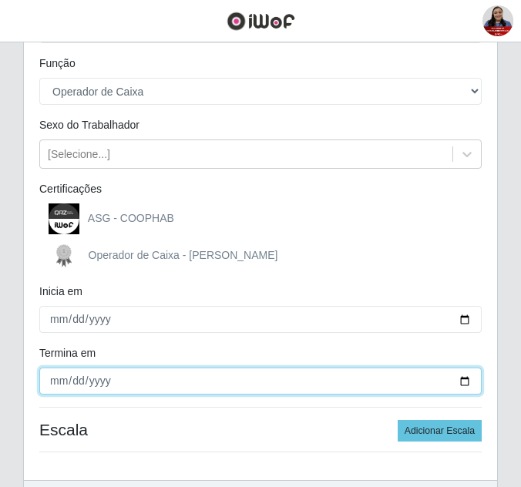
click at [465, 377] on input "Termina em" at bounding box center [260, 380] width 442 height 27
type input "[DATE]"
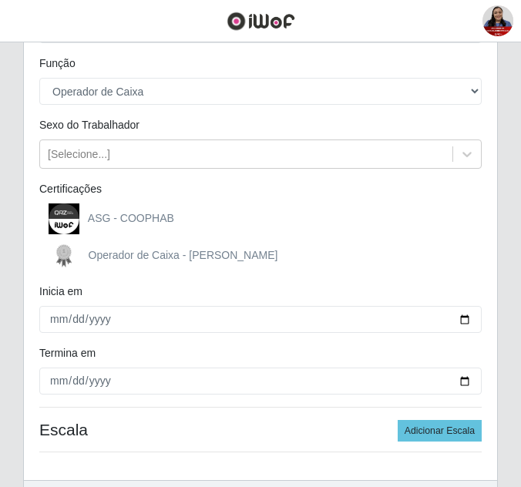
click at [432, 240] on div "Operador de Caixa - [PERSON_NAME]" at bounding box center [260, 255] width 442 height 31
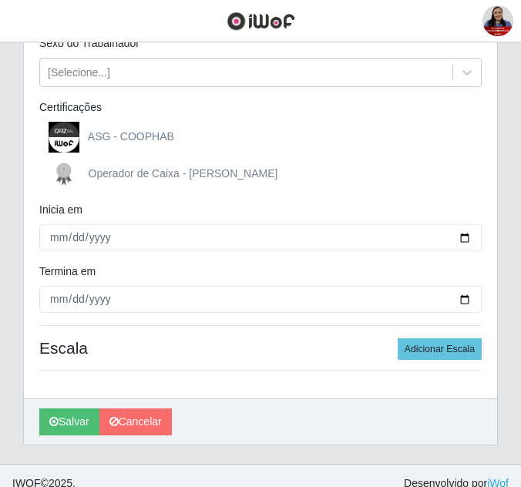
scroll to position [251, 0]
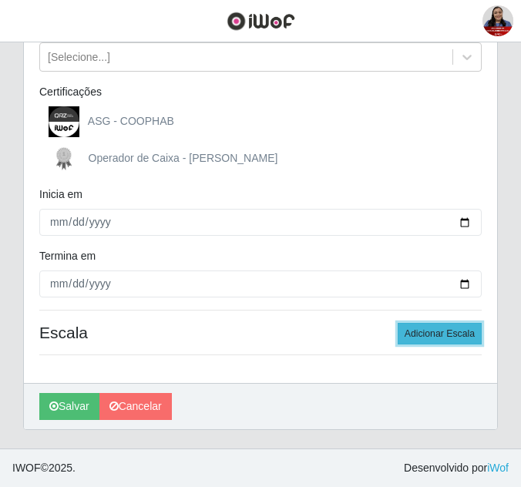
click at [446, 338] on button "Adicionar Escala" at bounding box center [439, 334] width 84 height 22
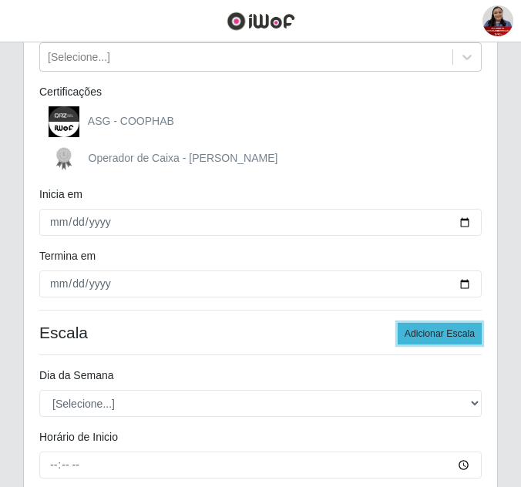
click at [446, 338] on button "Adicionar Escala" at bounding box center [439, 334] width 84 height 22
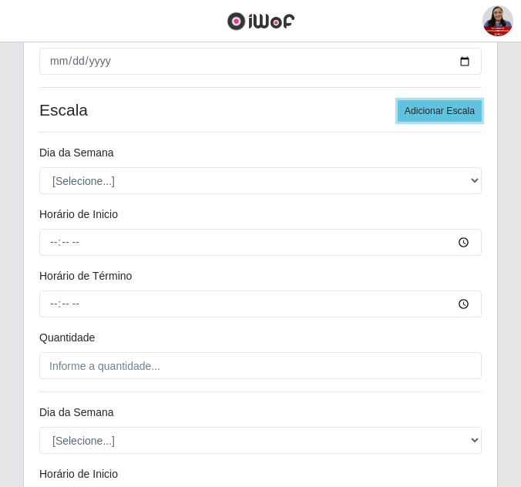
scroll to position [482, 0]
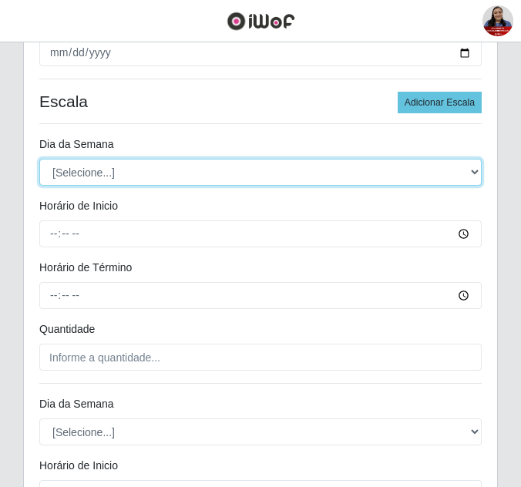
click at [245, 175] on select "[Selecione...] Segunda Terça Quarta Quinta Sexta Sábado Domingo" at bounding box center [260, 172] width 442 height 27
select select "1"
click at [39, 159] on select "[Selecione...] Segunda Terça Quarta Quinta Sexta Sábado Domingo" at bounding box center [260, 172] width 442 height 27
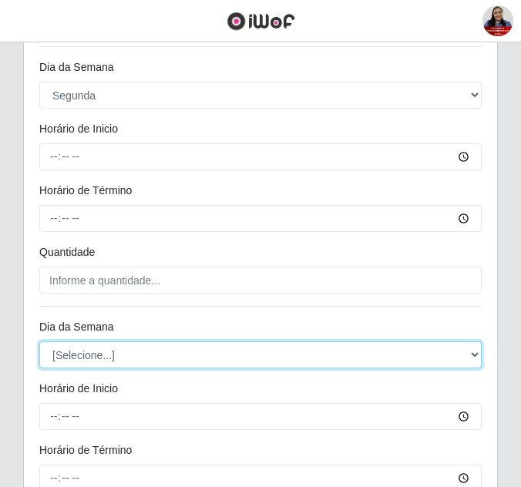
click at [112, 354] on select "[Selecione...] Segunda Terça Quarta Quinta Sexta Sábado Domingo" at bounding box center [260, 354] width 442 height 27
click at [39, 341] on select "[Selecione...] Segunda Terça Quarta Quinta Sexta Sábado Domingo" at bounding box center [260, 354] width 442 height 27
click at [109, 361] on select "[Selecione...] Segunda Terça Quarta Quinta Sexta Sábado Domingo" at bounding box center [260, 354] width 442 height 27
select select "1"
click at [39, 341] on select "[Selecione...] Segunda Terça Quarta Quinta Sexta Sábado Domingo" at bounding box center [260, 354] width 442 height 27
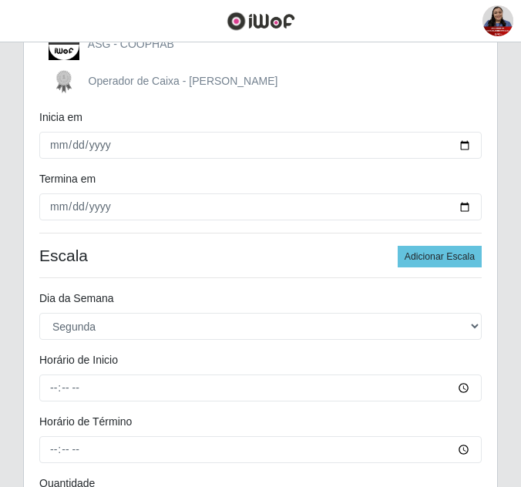
scroll to position [405, 0]
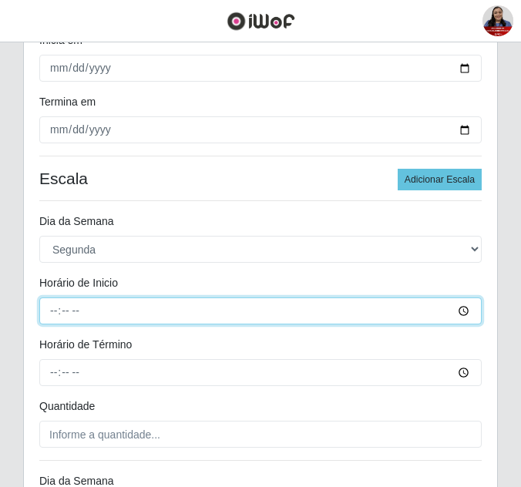
click at [56, 306] on input "Horário de Inicio" at bounding box center [260, 310] width 442 height 27
type input "11:00"
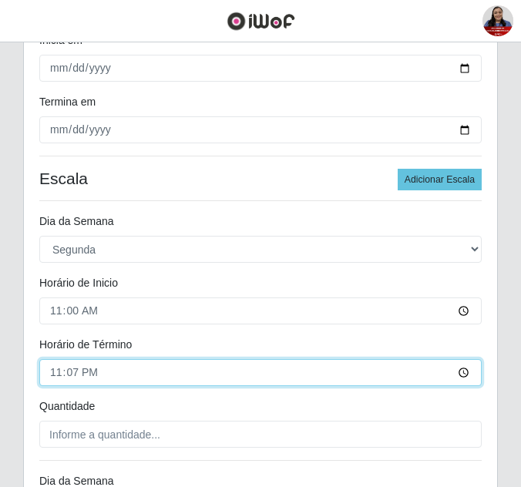
click at [54, 375] on input "23:07" at bounding box center [260, 372] width 442 height 27
type input "17:00"
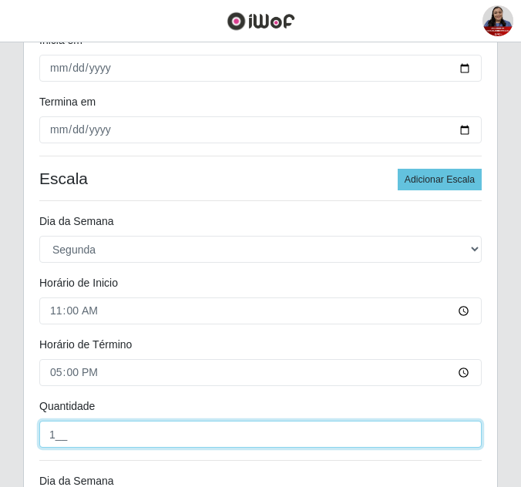
type input "1__"
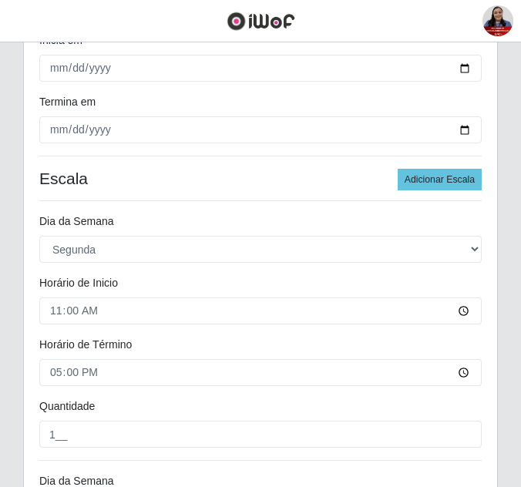
scroll to position [671, 0]
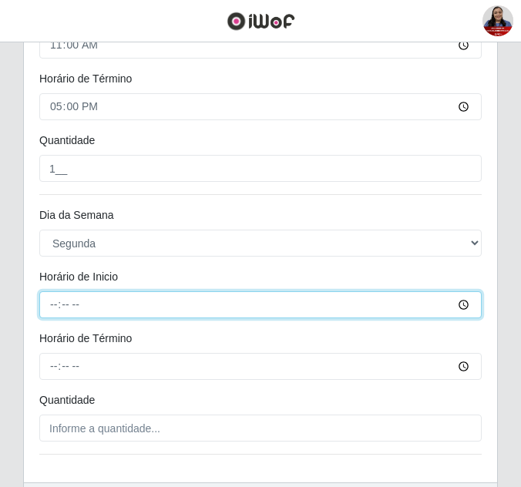
type input "16:00"
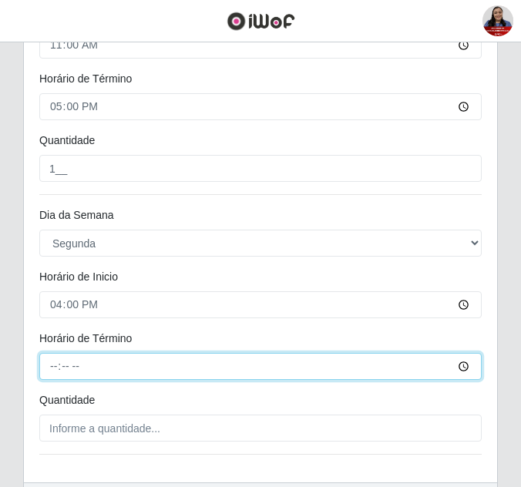
type input "22:00"
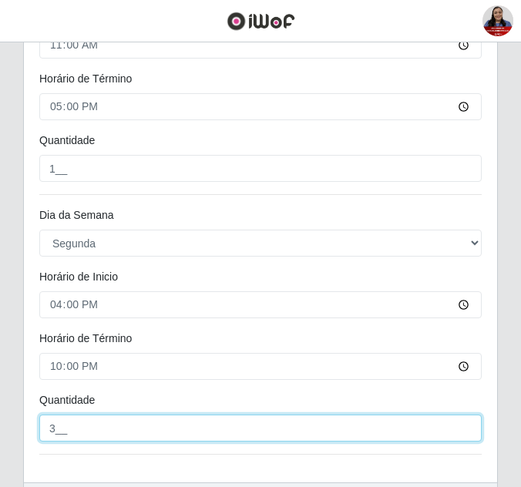
type input "3__"
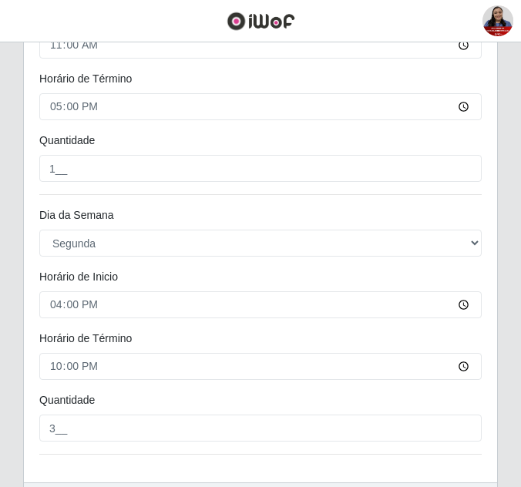
scroll to position [770, 0]
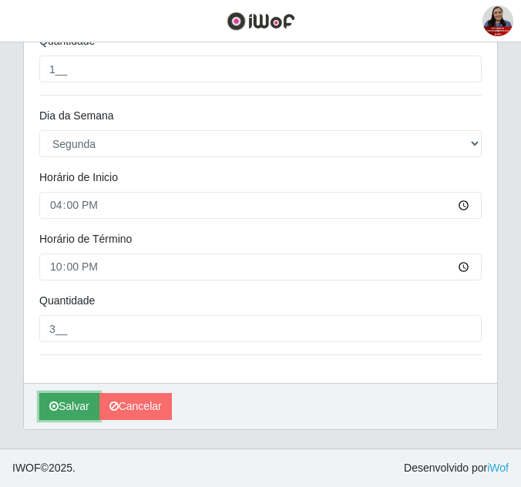
click at [60, 417] on button "Salvar" at bounding box center [69, 406] width 60 height 27
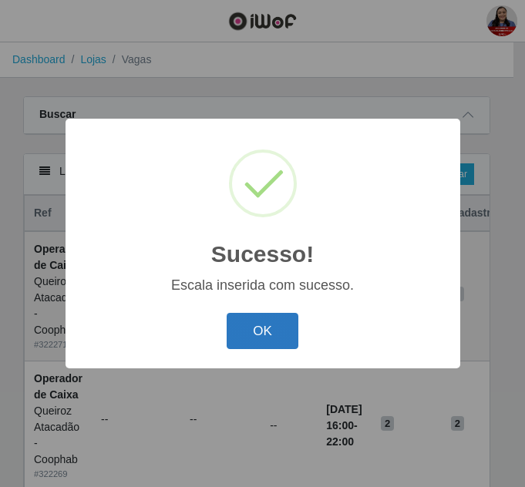
click at [240, 339] on button "OK" at bounding box center [262, 331] width 72 height 36
